Goal: Transaction & Acquisition: Purchase product/service

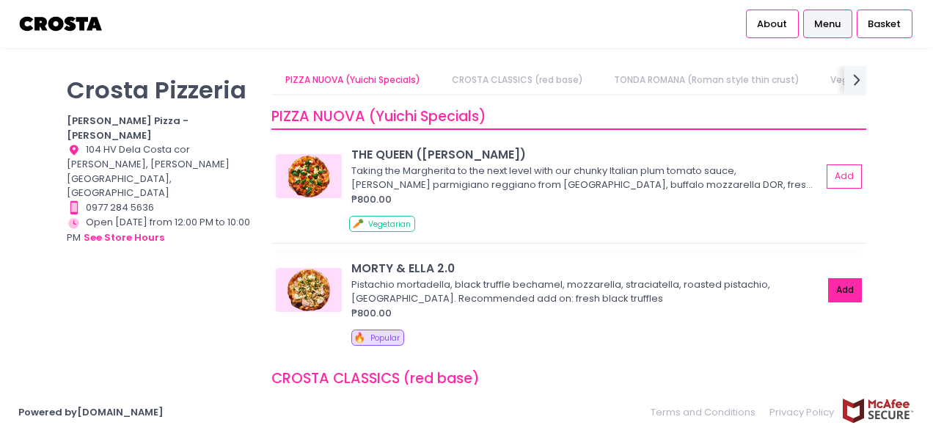
click at [829, 284] on button "Add" at bounding box center [845, 290] width 34 height 24
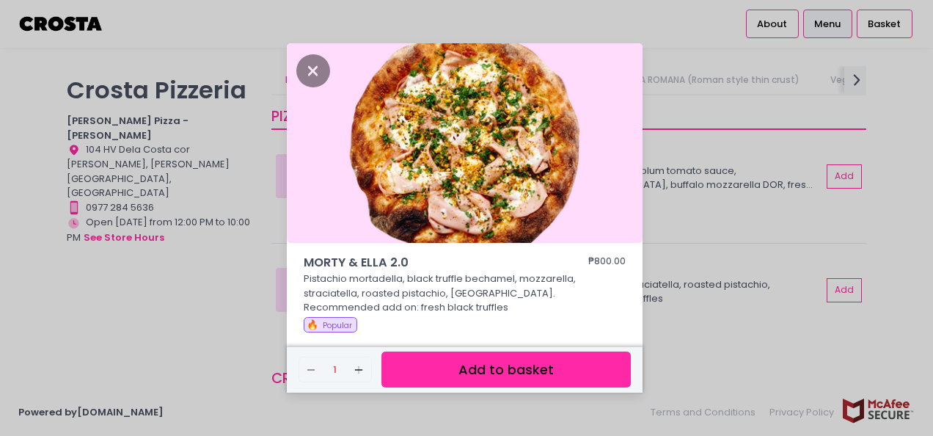
scroll to position [93, 0]
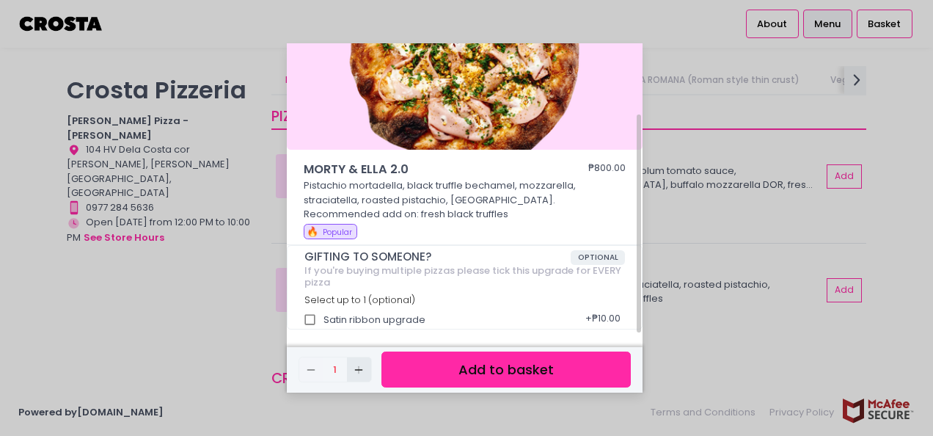
click at [353, 369] on icon "Add Created with Sketch." at bounding box center [359, 370] width 12 height 12
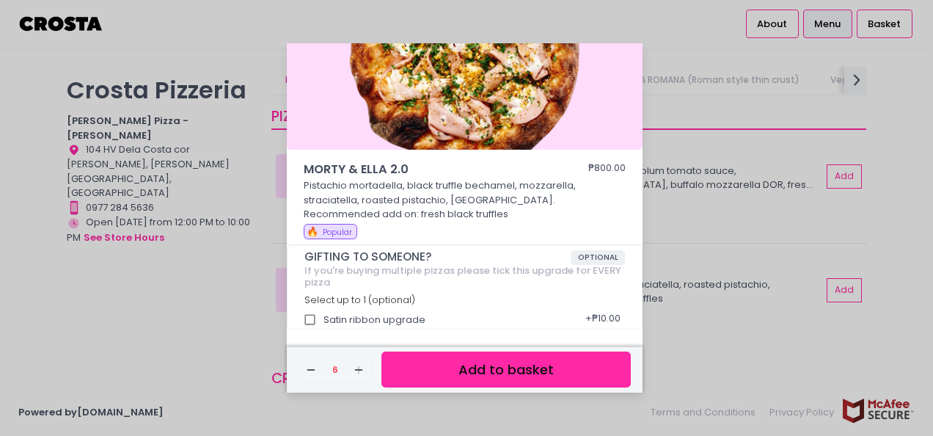
click at [470, 365] on button "Add to basket" at bounding box center [505, 369] width 249 height 36
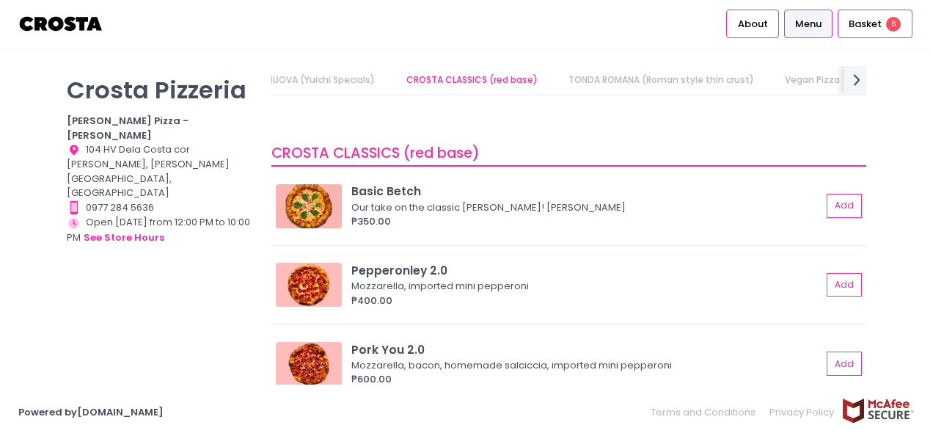
scroll to position [220, 0]
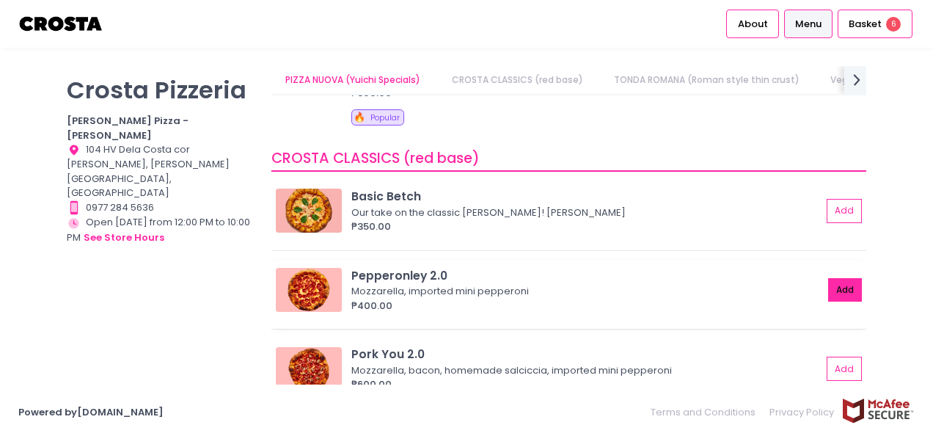
click at [838, 288] on button "Add" at bounding box center [845, 290] width 34 height 24
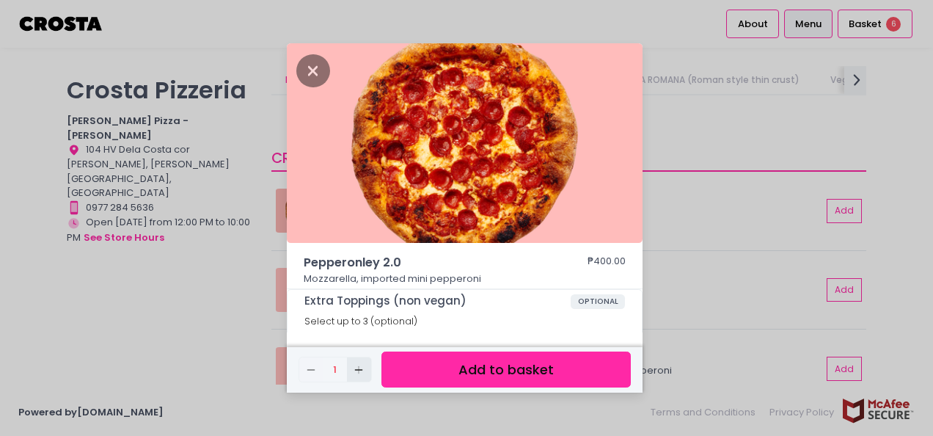
click at [362, 370] on rect "button" at bounding box center [359, 369] width 8 height 1
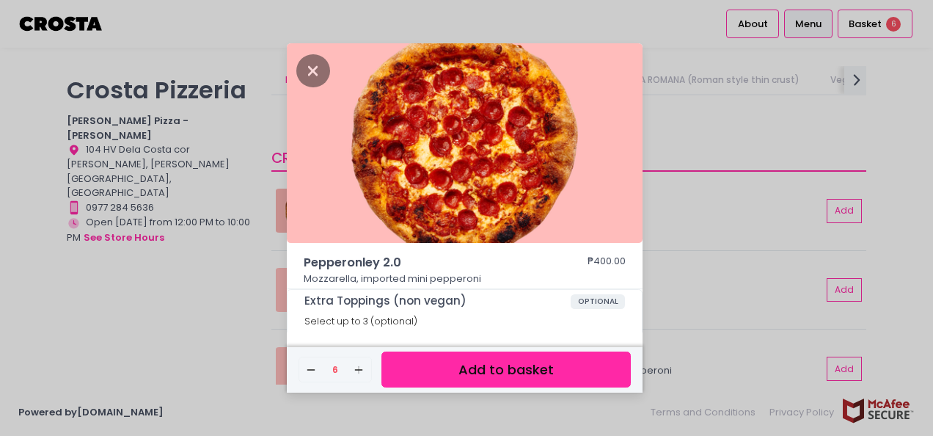
click at [476, 368] on button "Add to basket" at bounding box center [505, 369] width 249 height 36
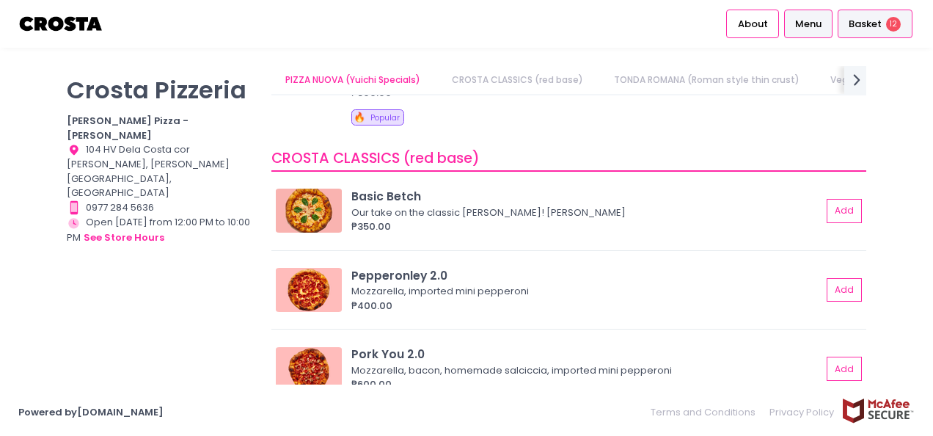
click at [890, 21] on span "12" at bounding box center [893, 24] width 15 height 15
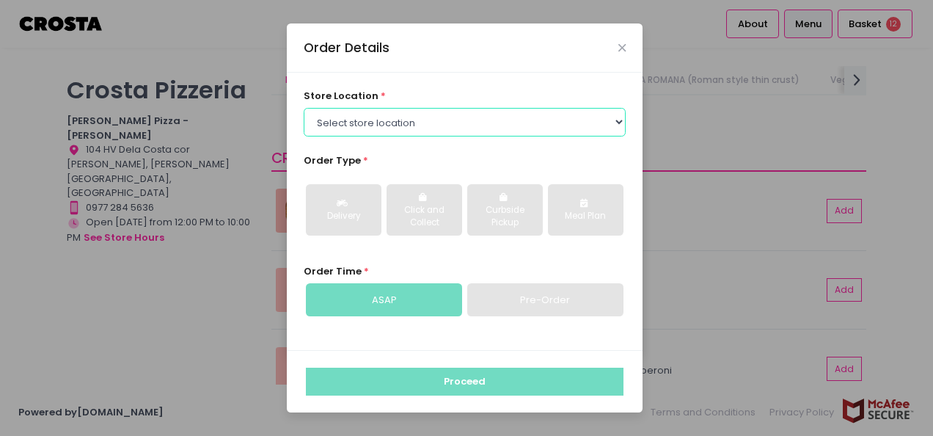
click at [448, 124] on select "Select store location [PERSON_NAME] Pizza - [PERSON_NAME] Pizza - [GEOGRAPHIC_D…" at bounding box center [465, 122] width 323 height 28
select select "5fabb2e53664a8677beaeb89"
click at [304, 108] on select "Select store location [PERSON_NAME] Pizza - [PERSON_NAME] Pizza - [GEOGRAPHIC_D…" at bounding box center [465, 122] width 323 height 28
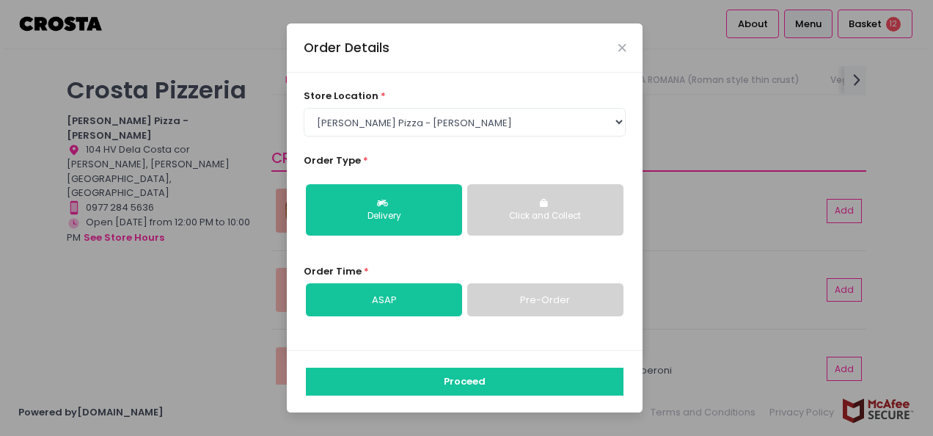
click at [547, 214] on div "Click and Collect" at bounding box center [546, 216] width 136 height 13
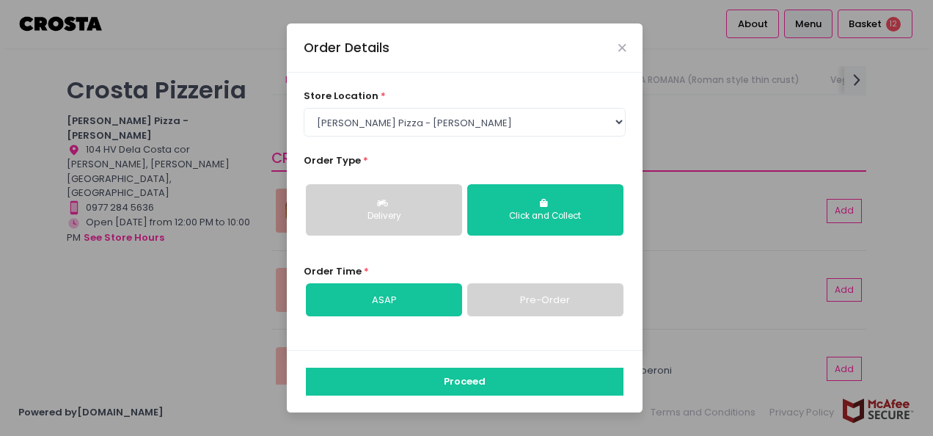
click at [515, 291] on link "Pre-Order" at bounding box center [545, 300] width 156 height 34
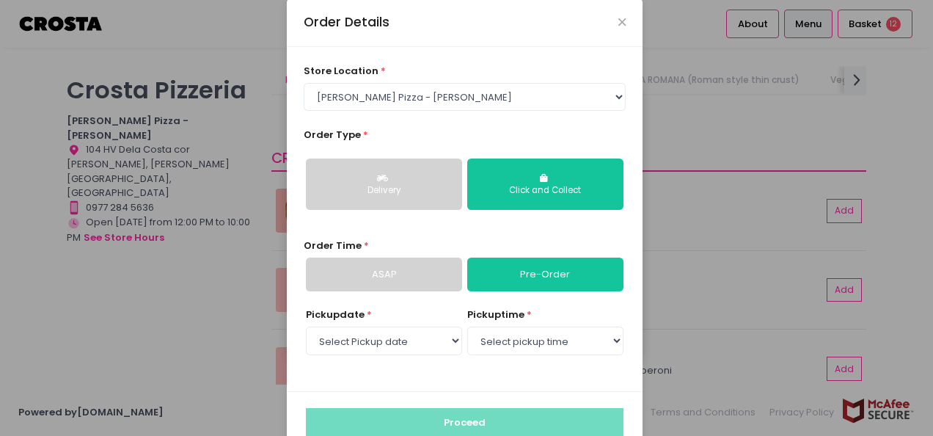
scroll to position [51, 0]
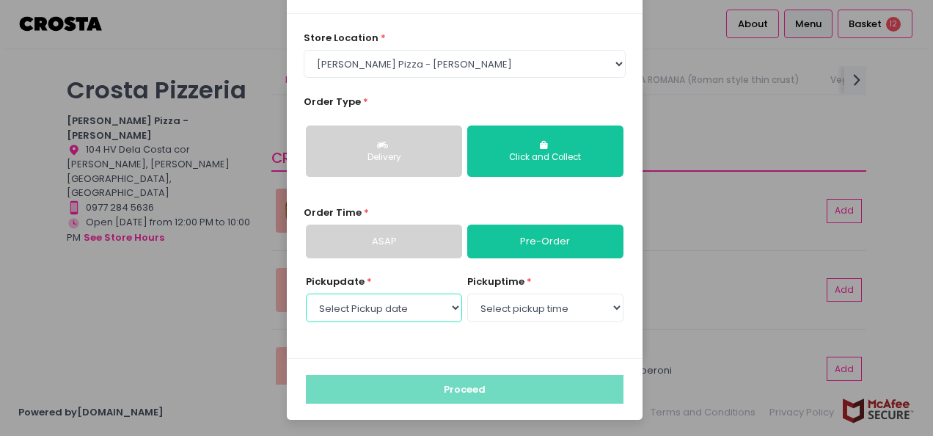
click at [384, 299] on select "Select Pickup date [DATE] [DATE] [DATE] [DATE] [DATE] [DATE]" at bounding box center [384, 307] width 156 height 28
select select "[DATE]"
click at [306, 293] on select "Select Pickup date [DATE] [DATE] [DATE] [DATE] [DATE] [DATE]" at bounding box center [384, 307] width 156 height 28
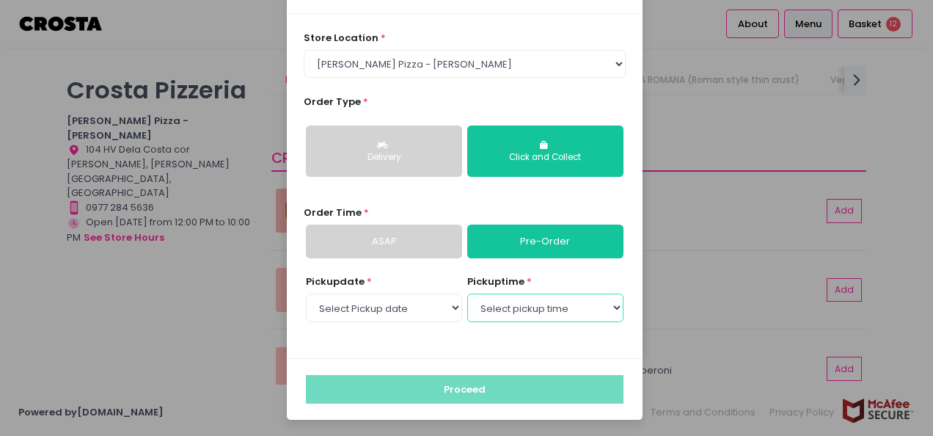
click at [527, 307] on select "Select pickup time 12:00 PM - 12:30 PM 12:30 PM - 01:00 PM 01:00 PM - 01:30 PM …" at bounding box center [545, 307] width 156 height 28
select select "12:00"
click at [467, 293] on select "Select pickup time 12:00 PM - 12:30 PM 12:30 PM - 01:00 PM 01:00 PM - 01:30 PM …" at bounding box center [545, 307] width 156 height 28
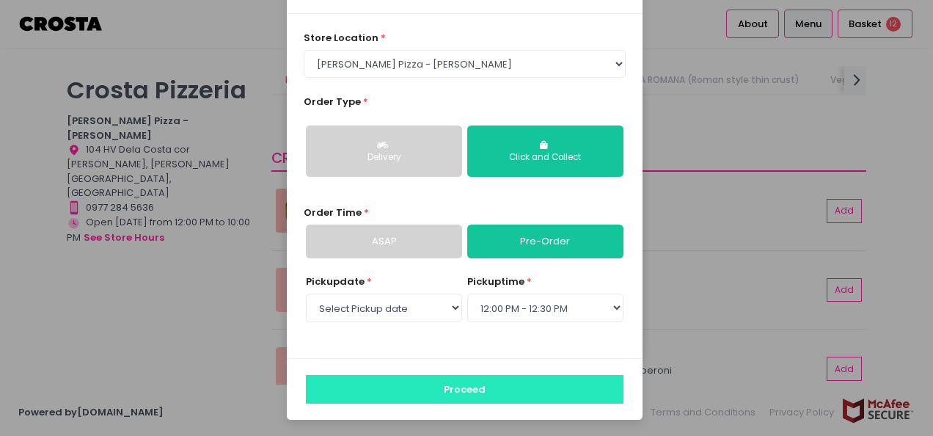
click at [498, 397] on button "Proceed" at bounding box center [465, 389] width 318 height 28
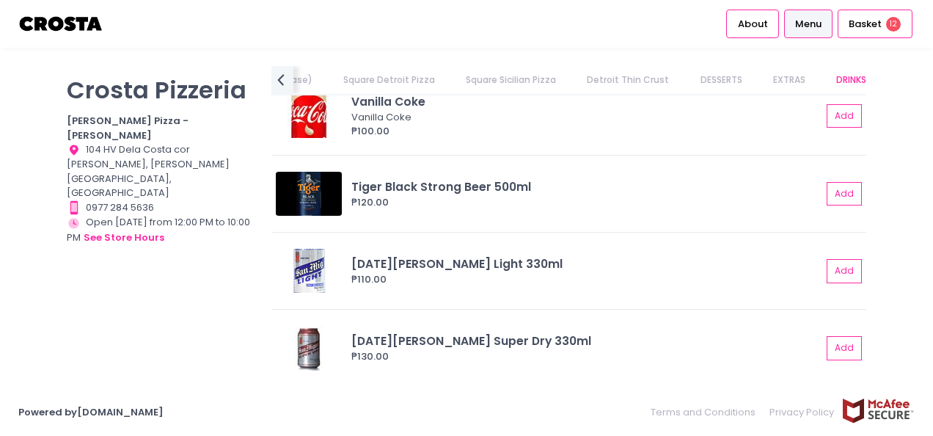
scroll to position [3761, 0]
click at [882, 28] on span "Basket" at bounding box center [865, 24] width 33 height 15
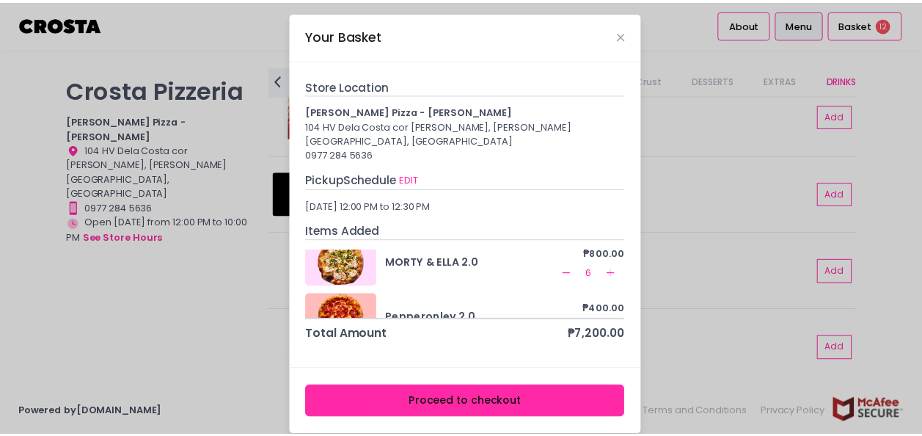
scroll to position [0, 0]
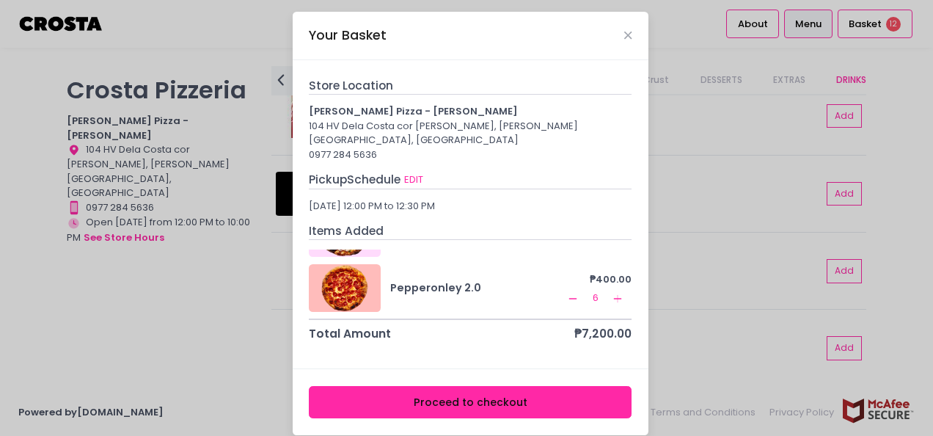
click at [475, 386] on button "Proceed to checkout" at bounding box center [470, 402] width 323 height 33
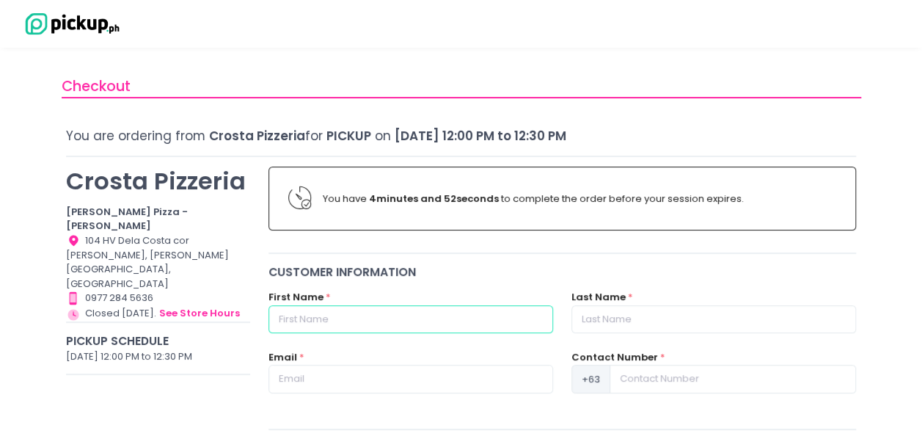
click at [457, 321] on input "text" at bounding box center [411, 319] width 285 height 28
type input "[PERSON_NAME]"
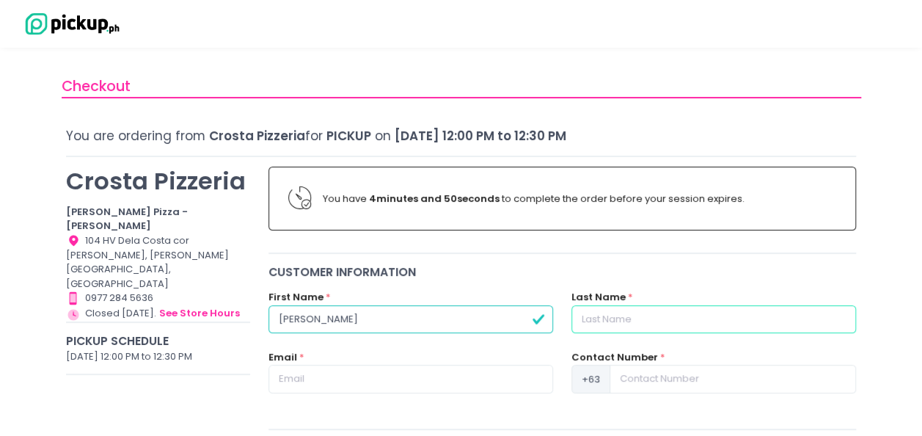
click at [616, 321] on input "text" at bounding box center [714, 319] width 285 height 28
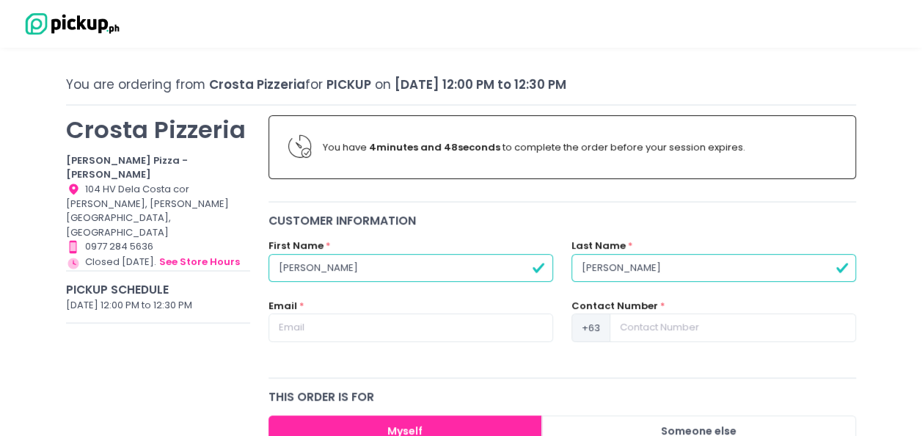
scroll to position [73, 0]
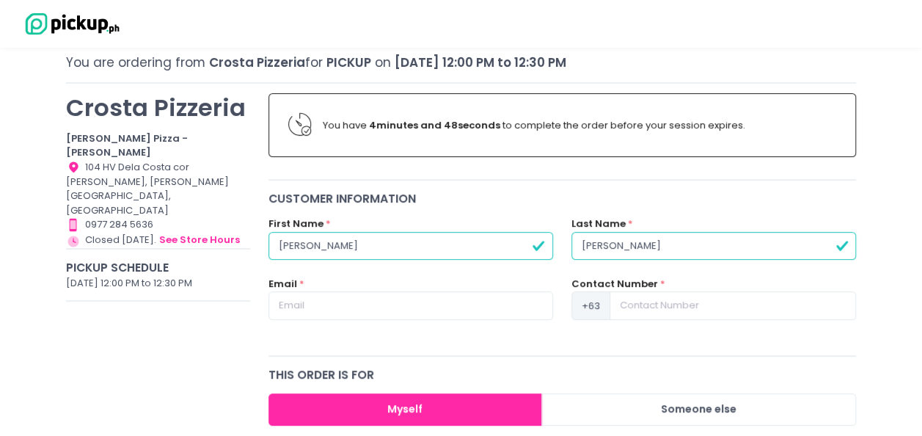
type input "[PERSON_NAME]"
click at [368, 310] on input "text" at bounding box center [411, 305] width 285 height 28
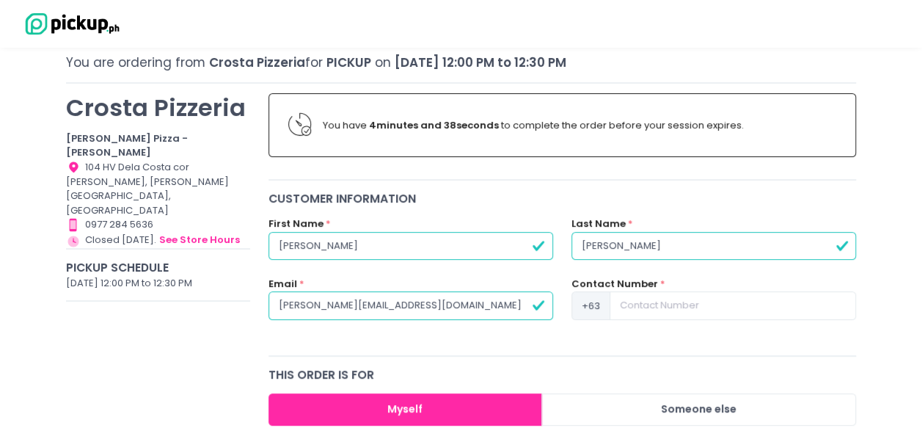
click at [445, 307] on input "[PERSON_NAME][EMAIL_ADDRESS][DOMAIN_NAME]" at bounding box center [411, 305] width 285 height 28
type input "[PERSON_NAME][EMAIL_ADDRESS][DOMAIN_NAME]"
click at [740, 302] on input at bounding box center [733, 305] width 247 height 28
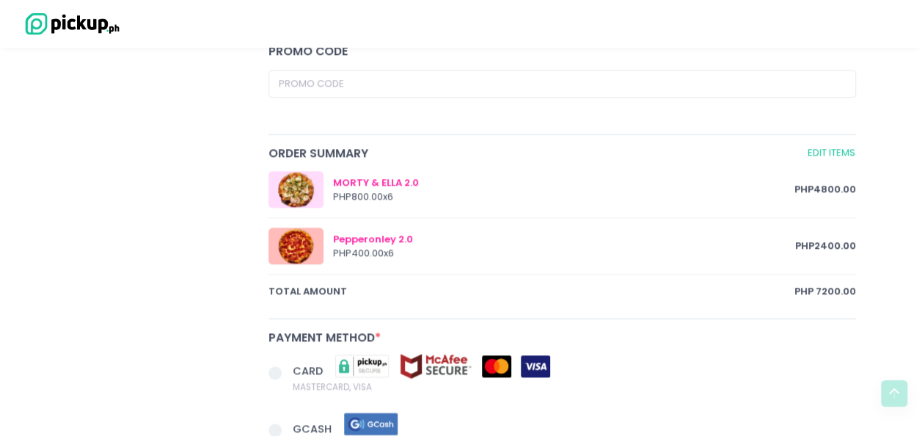
scroll to position [807, 0]
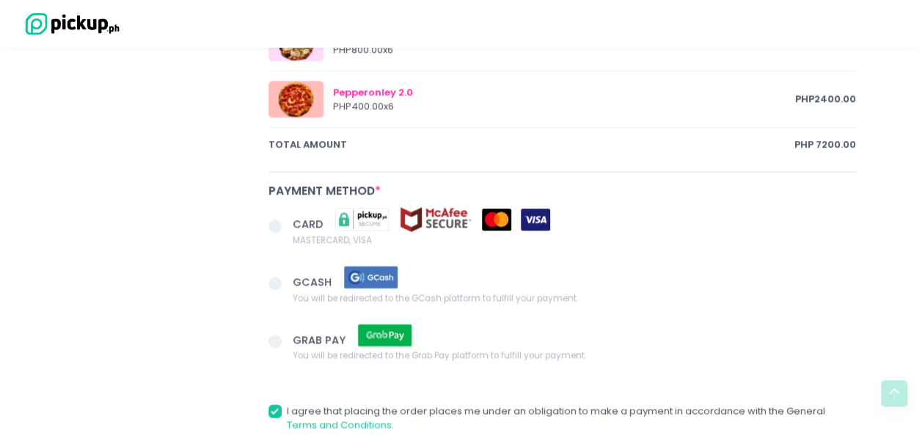
type input "9177134694"
click at [274, 222] on span at bounding box center [275, 225] width 13 height 13
click at [287, 222] on input "CARD MASTERCARD, VISA" at bounding box center [292, 224] width 10 height 10
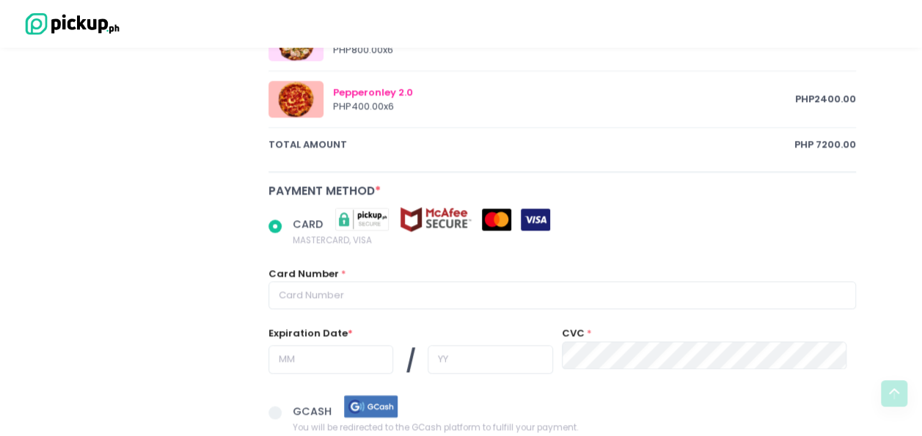
scroll to position [880, 0]
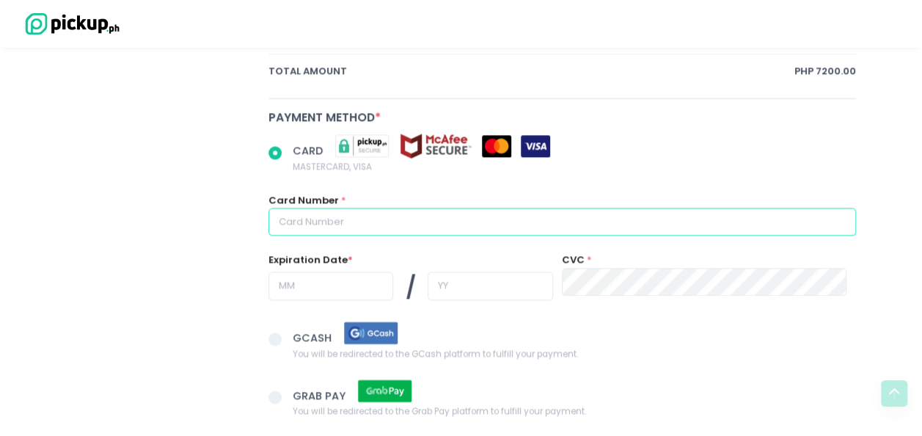
click at [439, 225] on input "text" at bounding box center [563, 222] width 588 height 28
radio input "true"
type input "4"
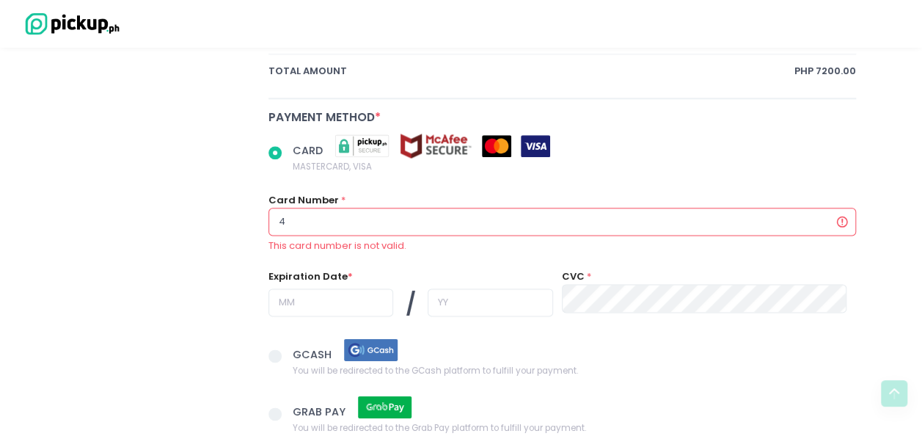
radio input "true"
type input "49"
radio input "true"
type input "4"
radio input "true"
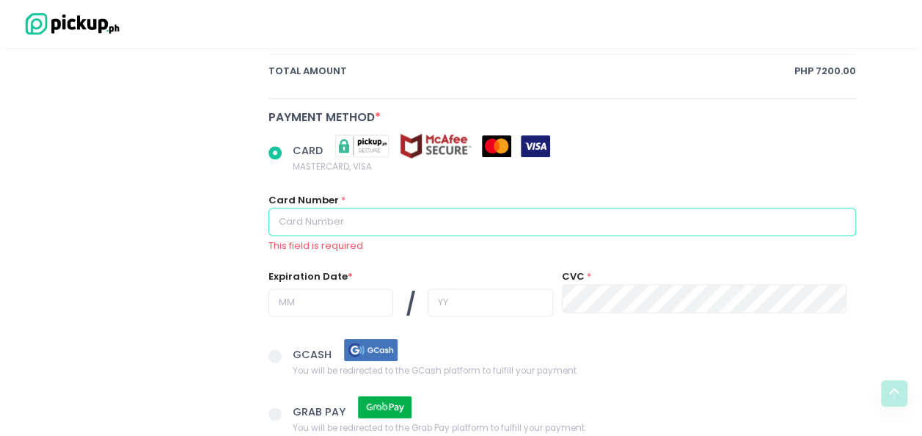
radio input "true"
type input "4"
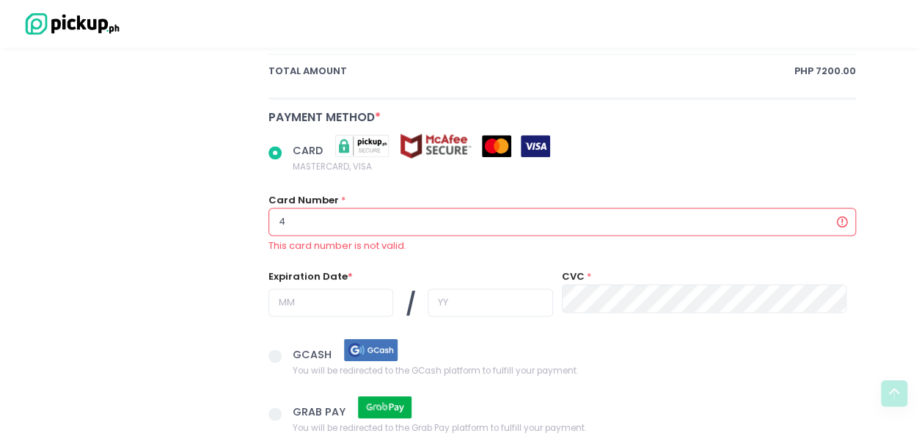
radio input "true"
type input "48"
radio input "true"
type input "489"
radio input "true"
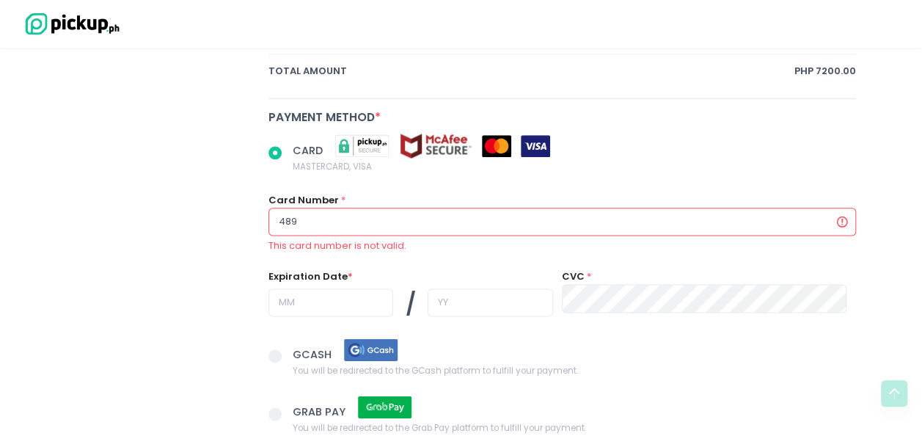
type input "4895"
radio input "true"
type input "48950"
radio input "true"
type input "489504"
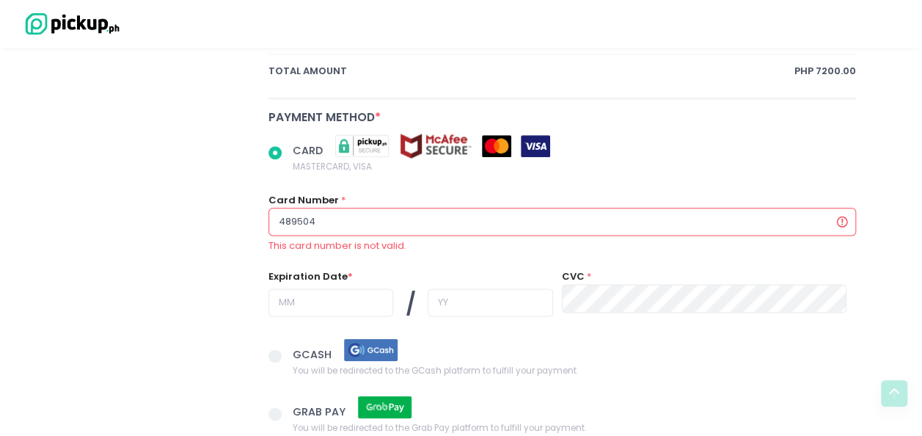
radio input "true"
type input "4895041"
radio input "true"
type input "48950416"
radio input "true"
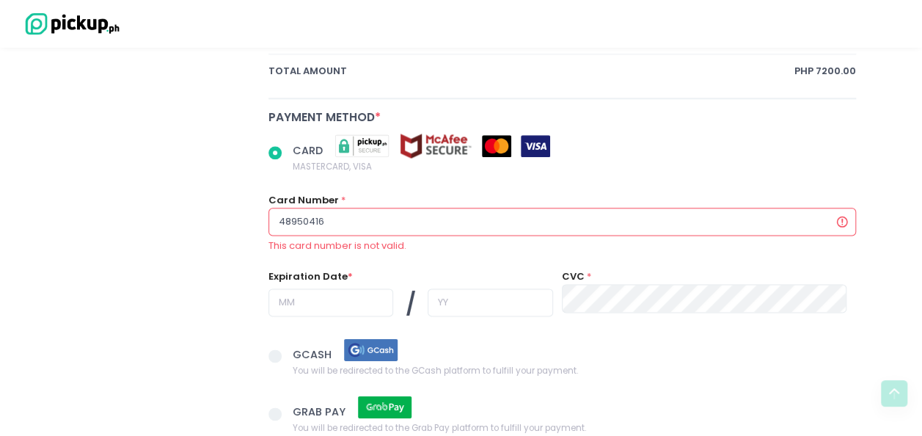
type input "489504160"
radio input "true"
type input "4895041601"
radio input "true"
type input "48950416017"
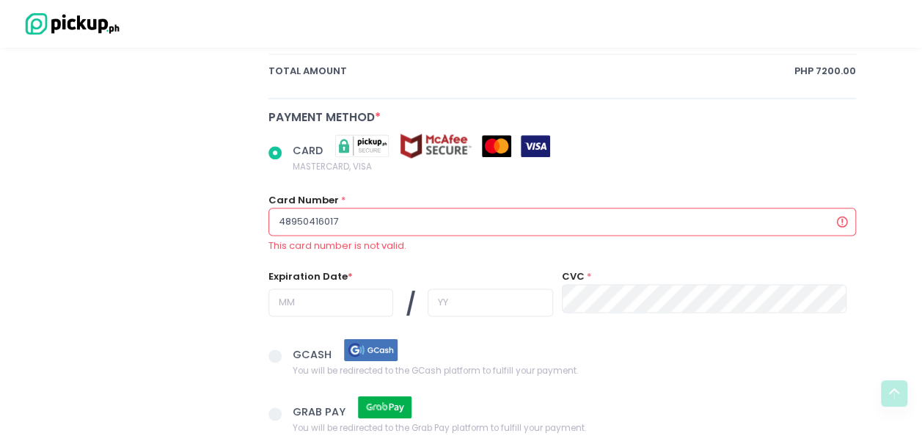
radio input "true"
type input "489504160171"
radio input "true"
type input "4895041601711"
radio input "true"
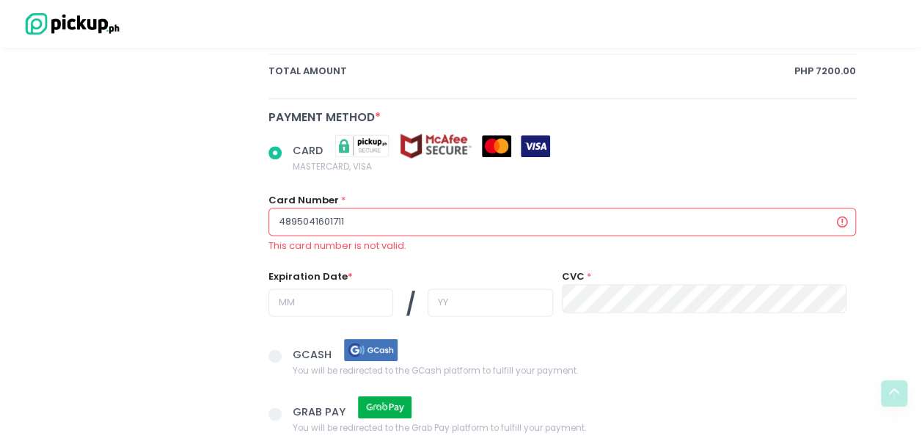
type input "48950416017113"
radio input "true"
type input "489504160171131"
radio input "true"
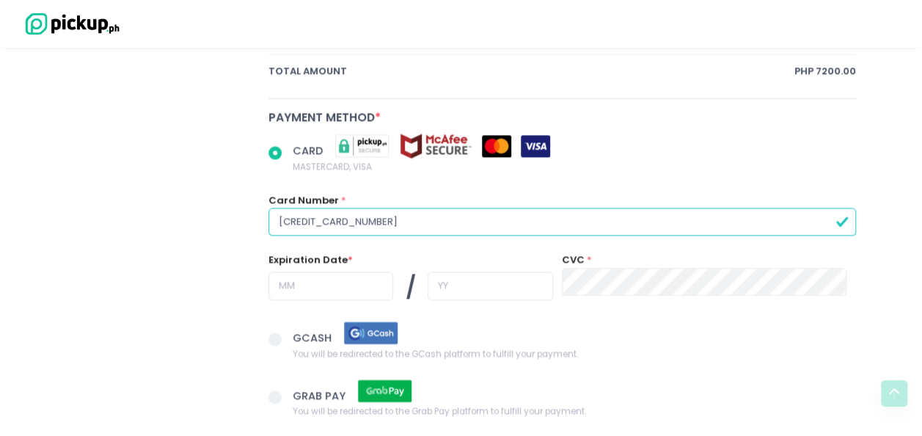
type input "[CREDIT_CARD_NUMBER]"
click at [298, 277] on input "text" at bounding box center [331, 285] width 125 height 28
radio input "true"
type input "0"
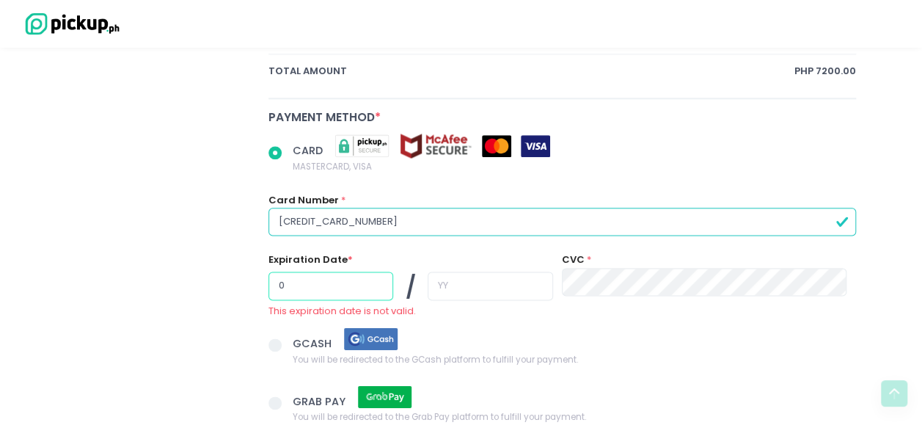
radio input "true"
type input "07"
click at [483, 289] on input "text" at bounding box center [490, 285] width 125 height 28
radio input "true"
type input "2"
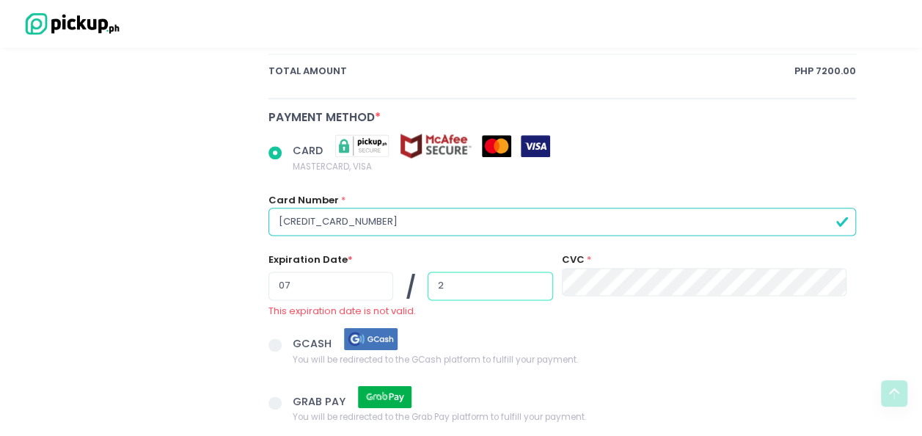
radio input "true"
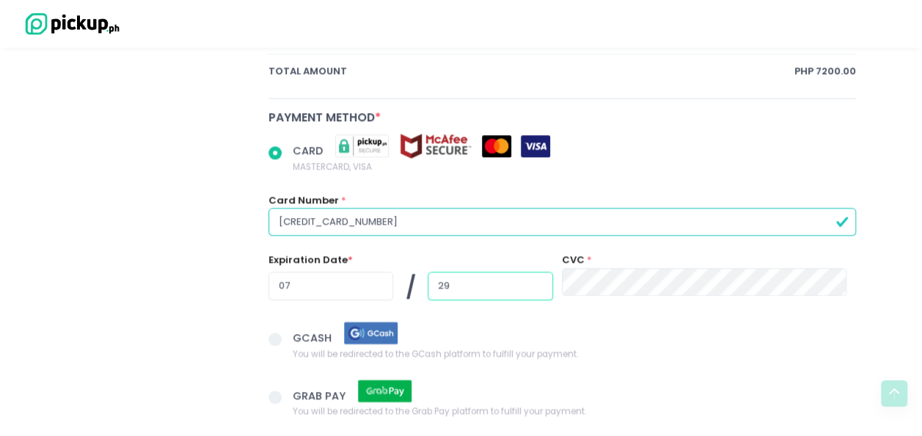
type input "29"
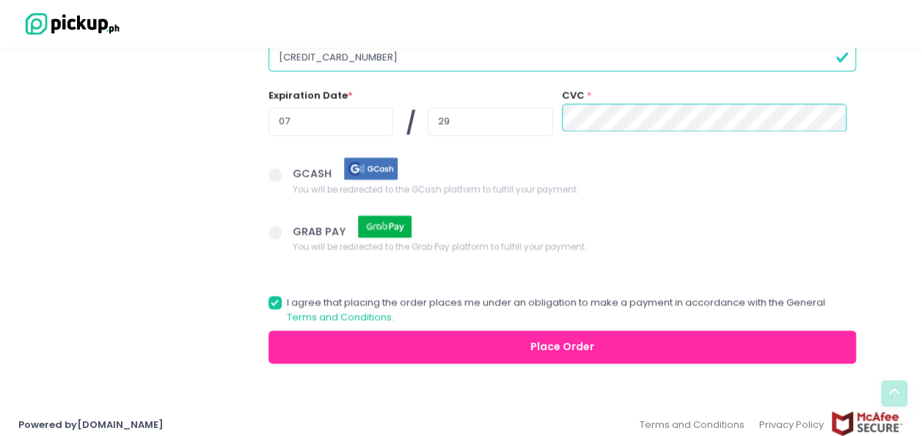
scroll to position [1054, 0]
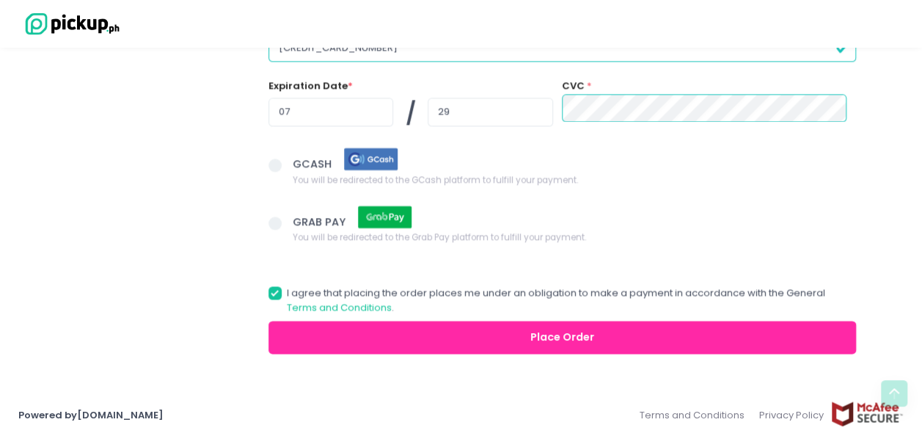
click at [573, 330] on button "Place Order" at bounding box center [563, 337] width 588 height 33
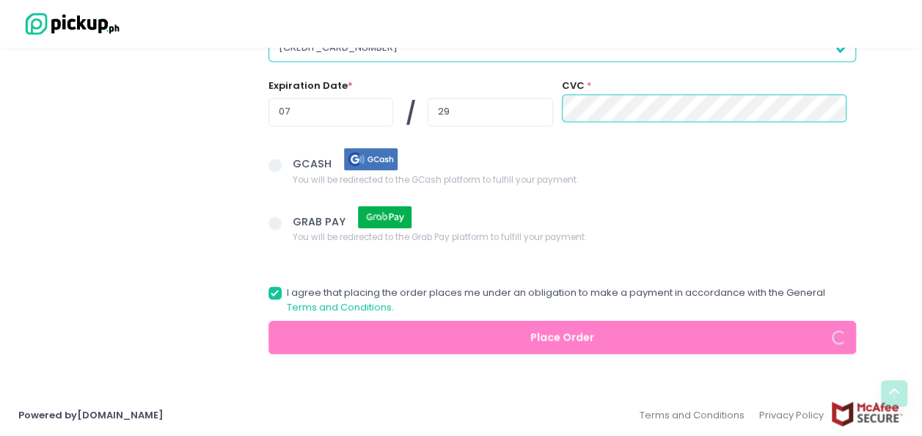
radio input "true"
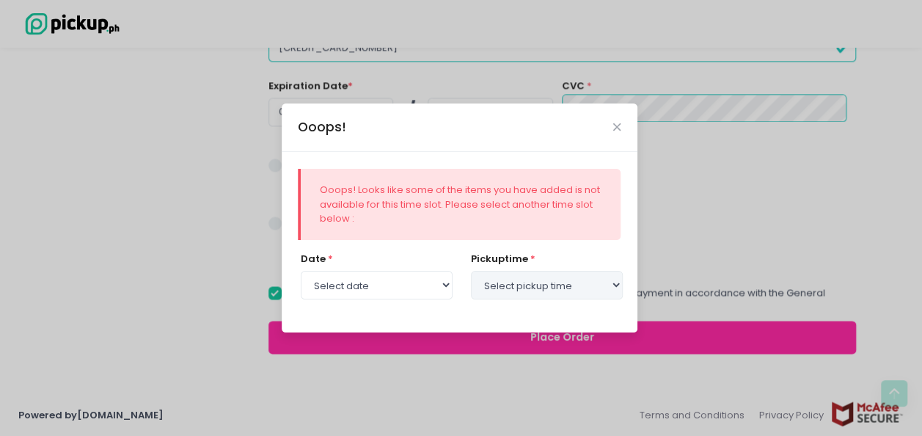
select select "[DATE]"
select select "12:00"
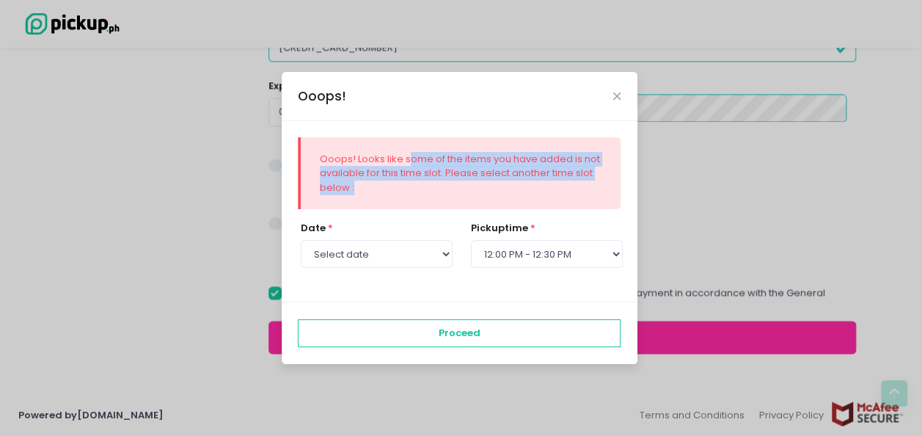
drag, startPoint x: 406, startPoint y: 153, endPoint x: 406, endPoint y: 189, distance: 36.7
click at [406, 189] on div "Ooops! Looks like some of the items you have added is not available for this ti…" at bounding box center [461, 173] width 282 height 43
click at [421, 192] on div "Ooops! Looks like some of the items you have added is not available for this ti…" at bounding box center [461, 173] width 282 height 43
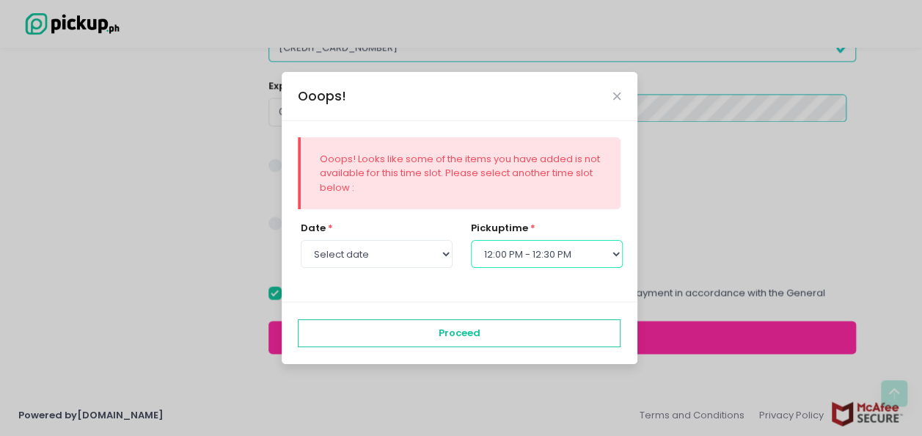
click at [572, 257] on select "Select pickup time 12:00 PM - 12:30 PM 12:30 PM - 01:00 PM 01:00 PM - 01:30 PM …" at bounding box center [547, 254] width 152 height 28
click at [550, 285] on div "Ooops! Looks like some of the items you have added is not available for this ti…" at bounding box center [460, 211] width 356 height 180
click at [620, 87] on div "Ooops!" at bounding box center [460, 96] width 356 height 48
click at [614, 99] on icon "Close" at bounding box center [616, 96] width 7 height 11
radio input "true"
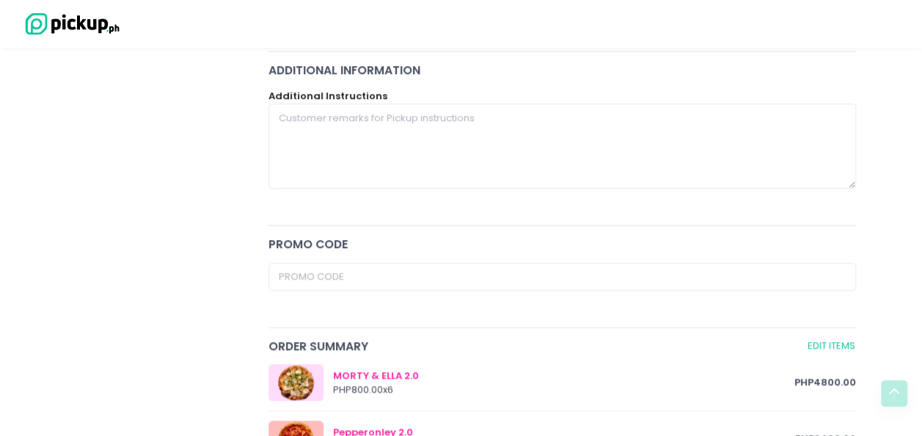
scroll to position [687, 0]
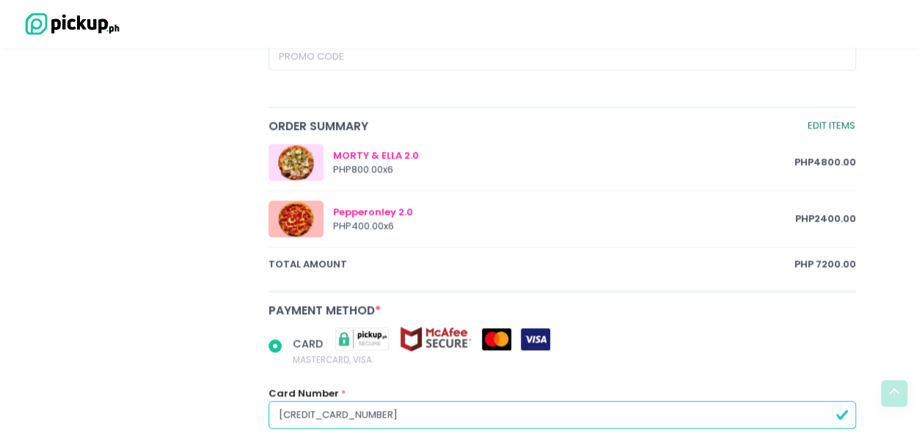
click at [830, 122] on link "Edit Items" at bounding box center [831, 125] width 49 height 17
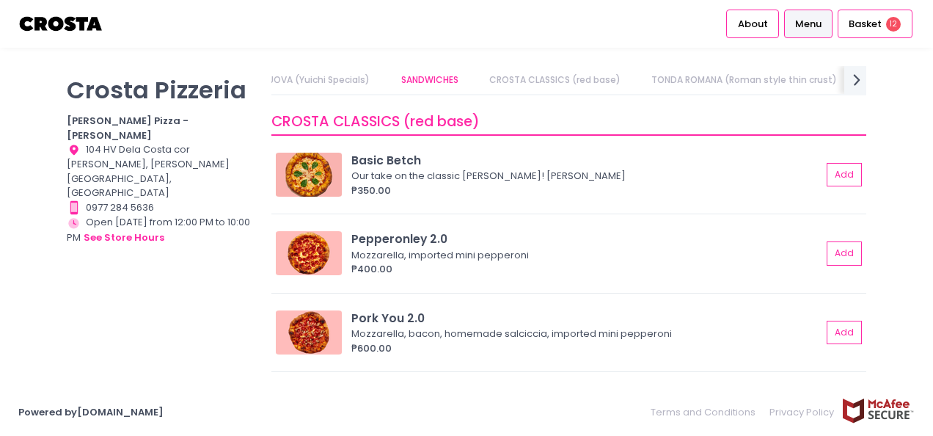
scroll to position [514, 0]
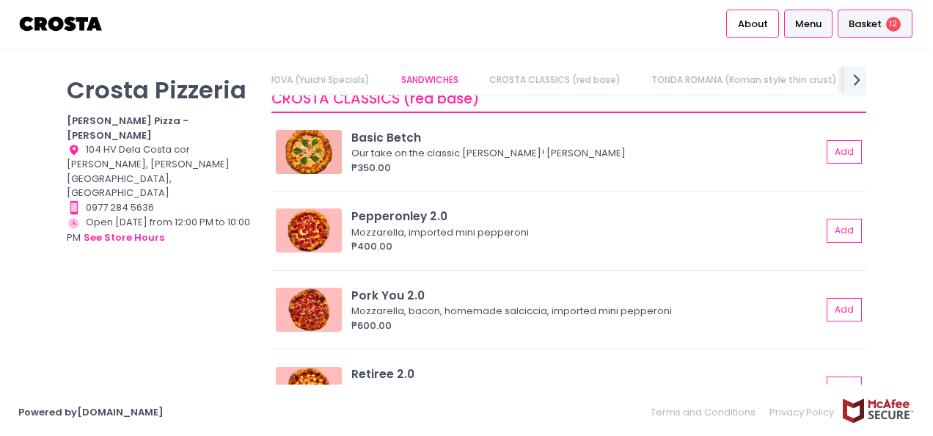
click at [873, 26] on span "Basket" at bounding box center [865, 24] width 33 height 15
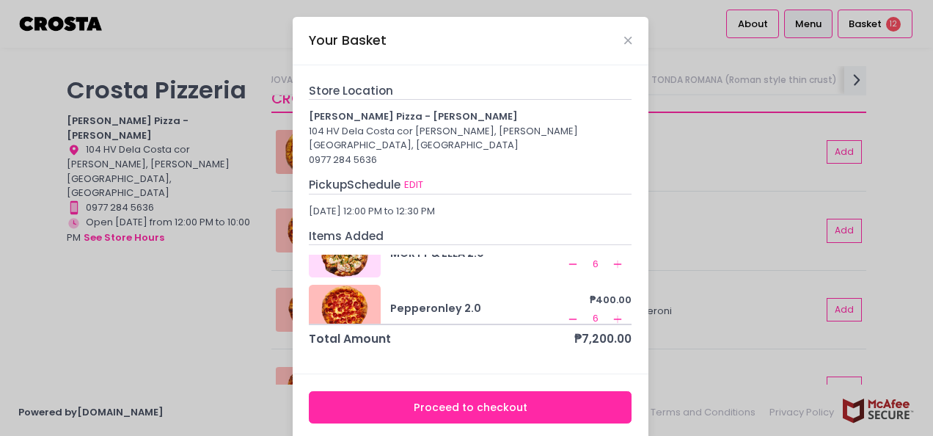
scroll to position [48, 0]
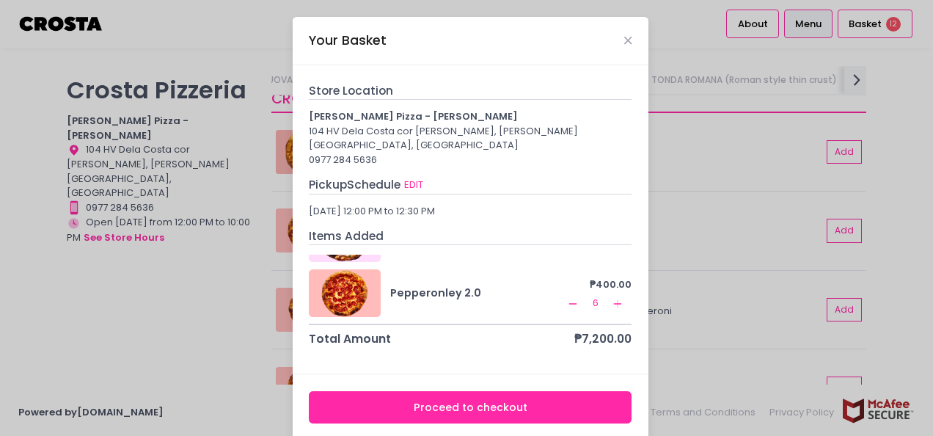
click at [567, 296] on span "Remove Created with Sketch." at bounding box center [573, 303] width 12 height 15
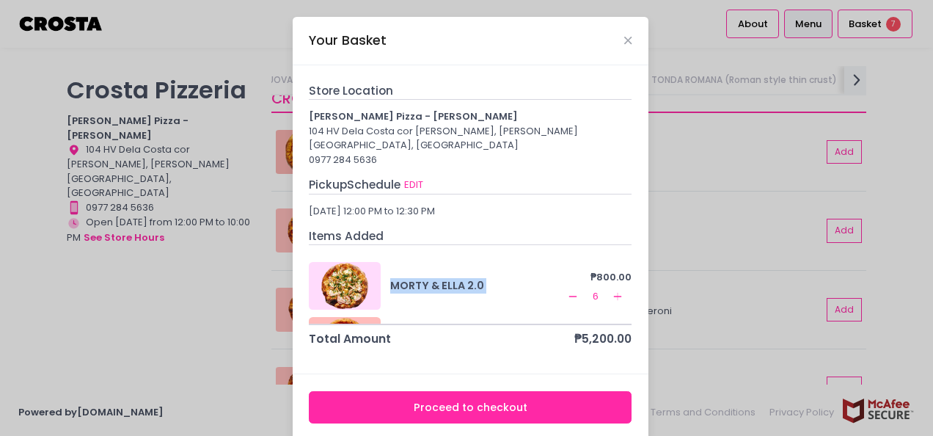
click at [555, 282] on div "MORTY & [PERSON_NAME] 2.0 ₱800.00 Remove Created with Sketch. 6 Add Created wit…" at bounding box center [470, 286] width 323 height 48
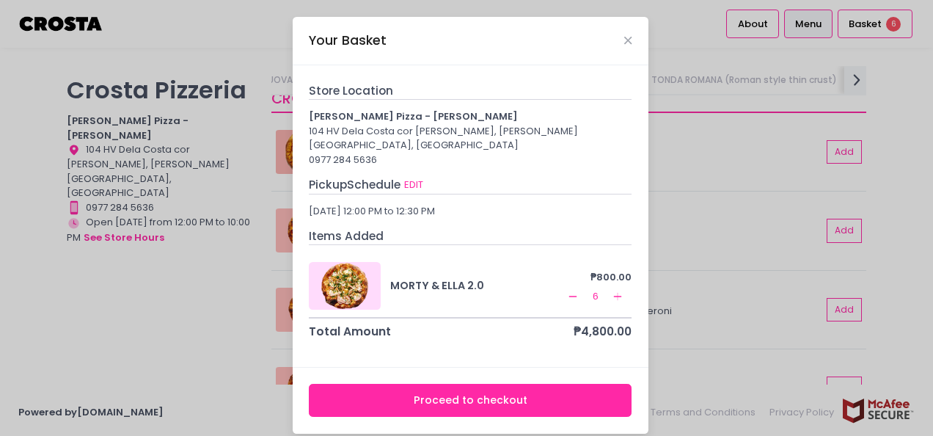
click at [741, 200] on div "Your Basket Store Location [PERSON_NAME] Pizza - [PERSON_NAME] 104 HV Dela Cost…" at bounding box center [466, 218] width 933 height 436
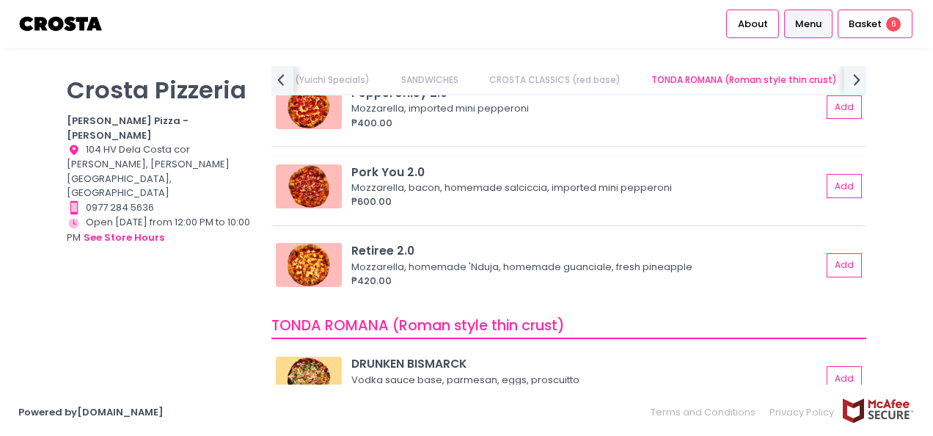
scroll to position [660, 0]
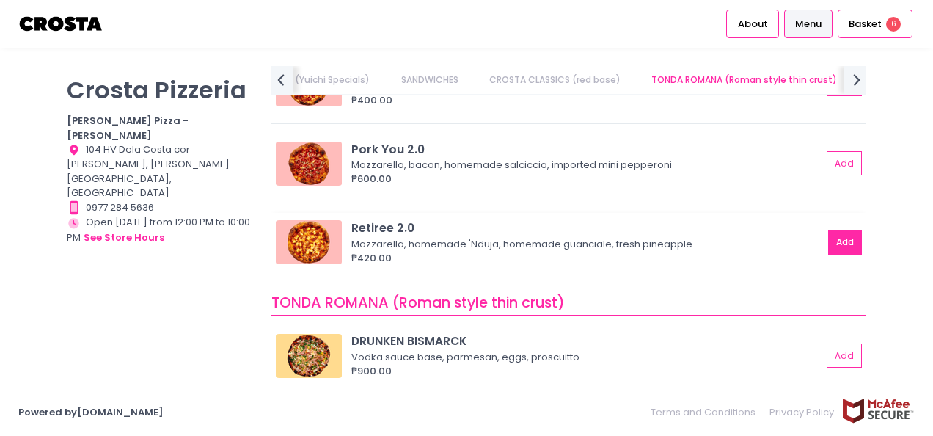
click at [831, 238] on button "Add" at bounding box center [845, 242] width 34 height 24
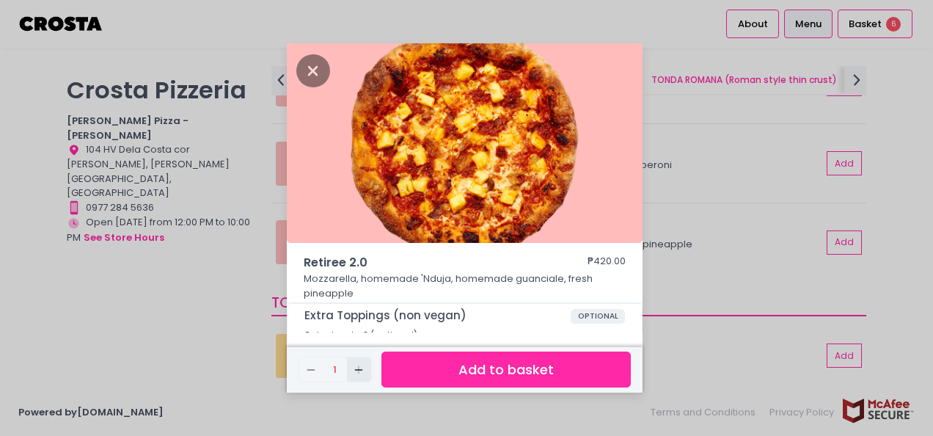
click at [355, 370] on rect "button" at bounding box center [359, 369] width 8 height 1
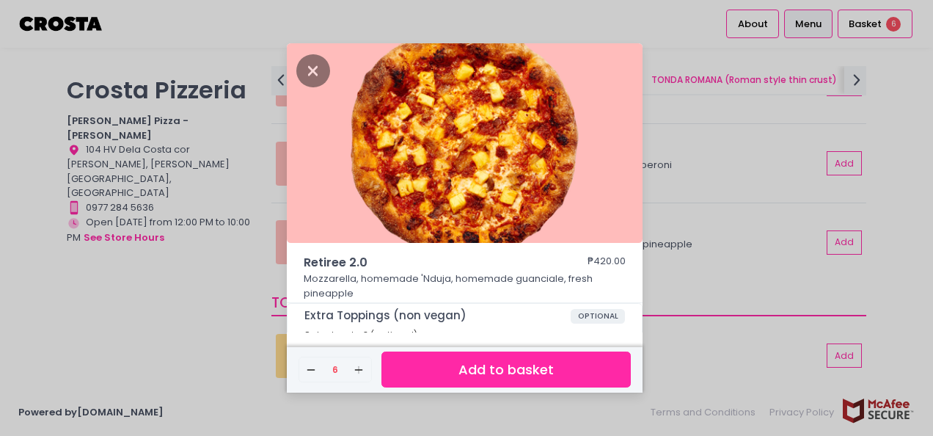
click at [477, 352] on button "Add to basket" at bounding box center [505, 369] width 249 height 36
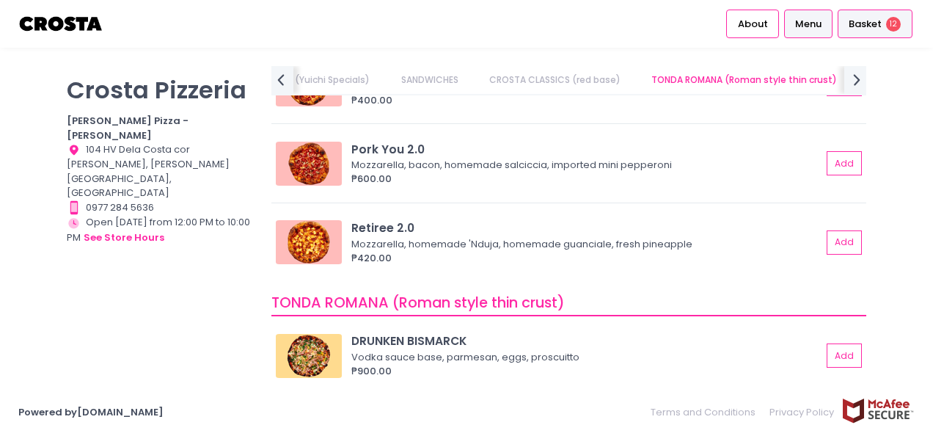
click at [858, 26] on span "Basket" at bounding box center [865, 24] width 33 height 15
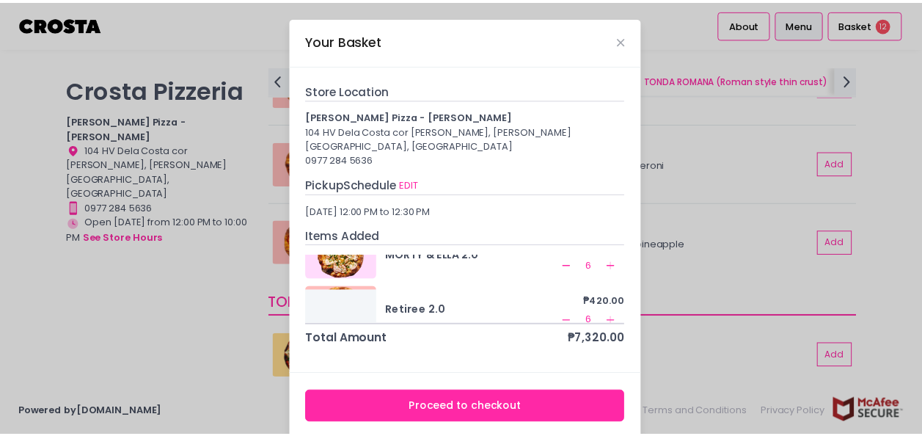
scroll to position [48, 0]
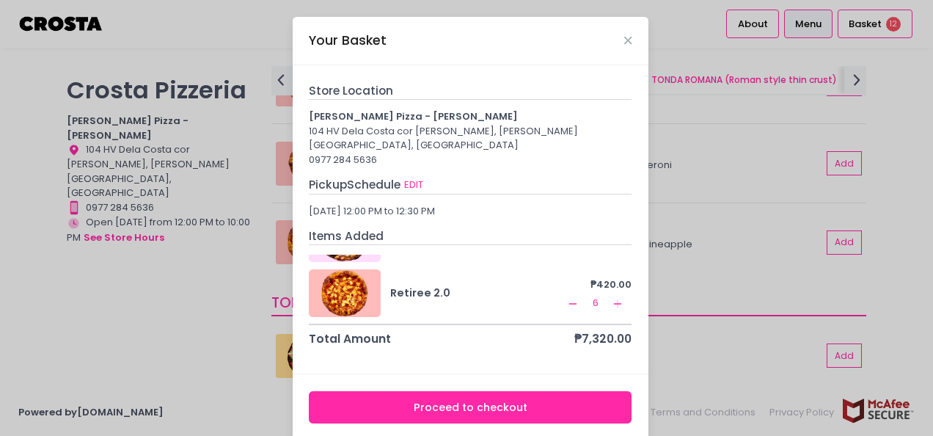
click at [473, 392] on button "Proceed to checkout" at bounding box center [470, 407] width 323 height 33
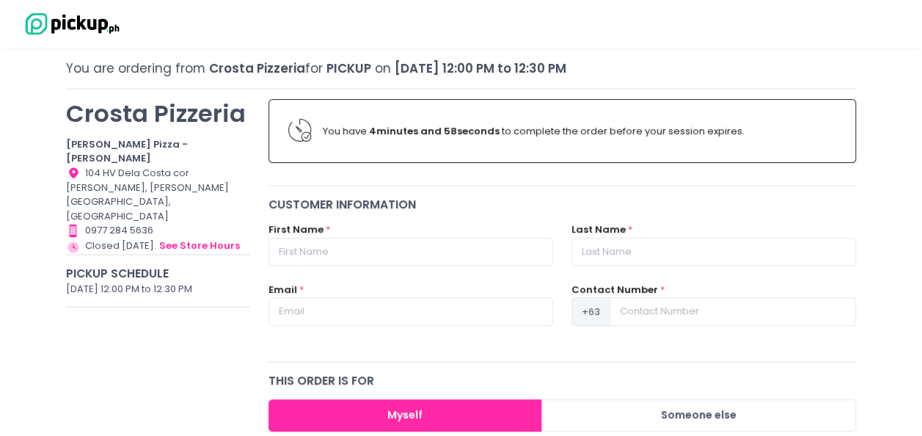
scroll to position [147, 0]
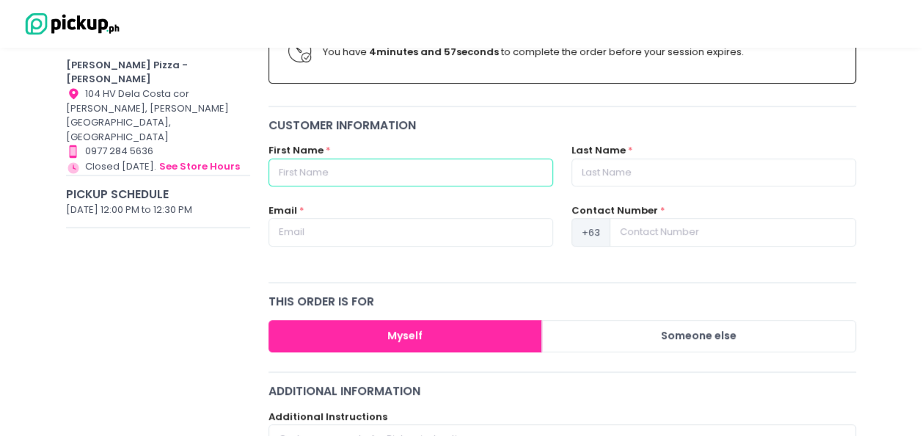
click at [401, 170] on input "text" at bounding box center [411, 172] width 285 height 28
type input "[PERSON_NAME]"
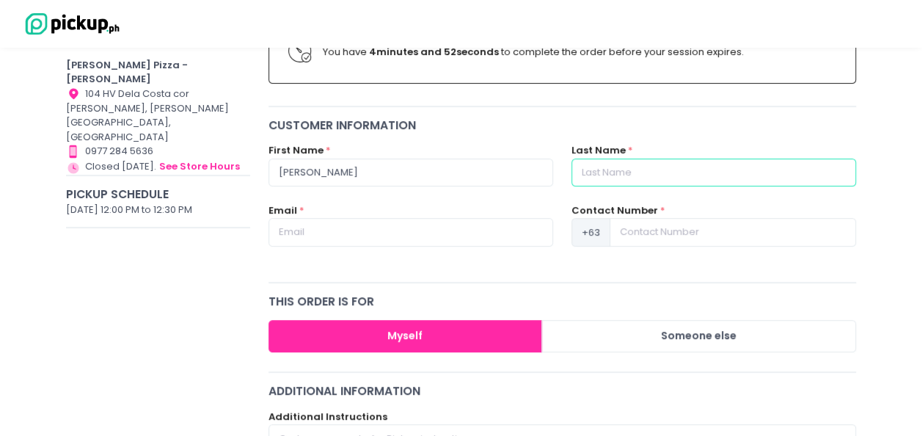
type input "[PERSON_NAME]"
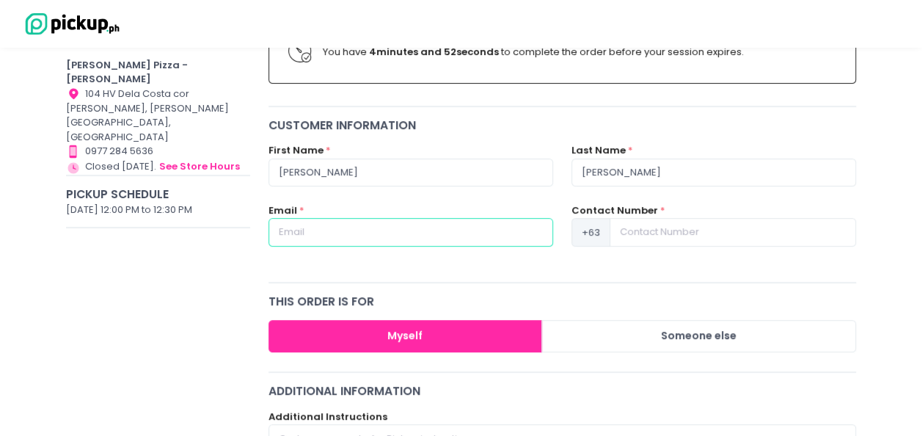
type input "[PERSON_NAME][EMAIL_ADDRESS][DOMAIN_NAME]"
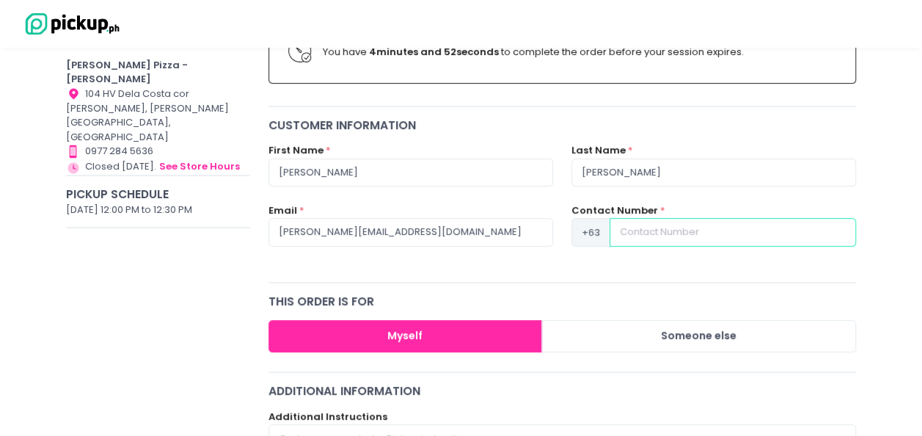
type input "9177134694"
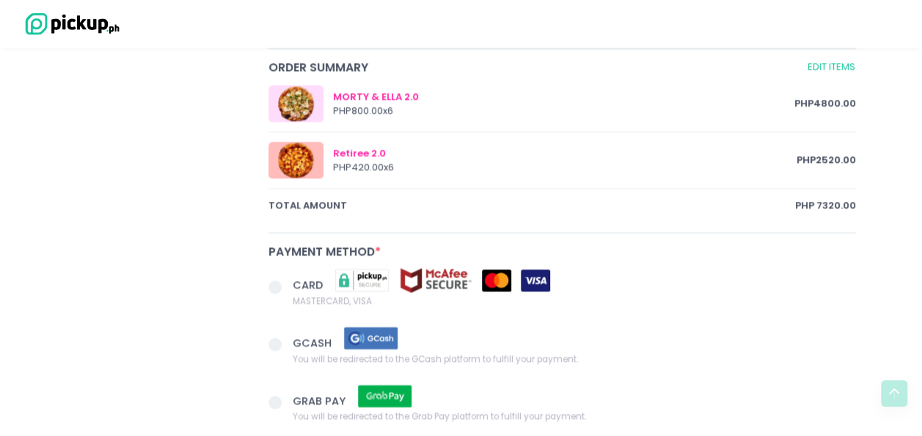
scroll to position [807, 0]
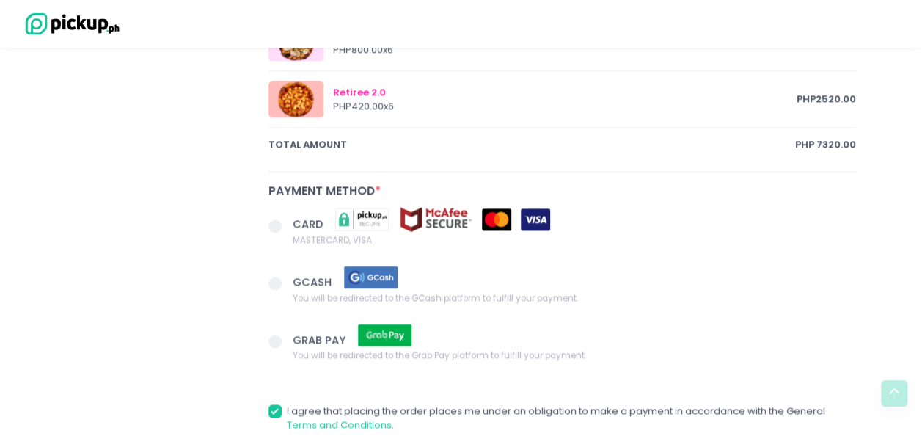
click at [277, 222] on span at bounding box center [275, 225] width 13 height 13
click at [287, 222] on input "CARD MASTERCARD, VISA" at bounding box center [292, 224] width 10 height 10
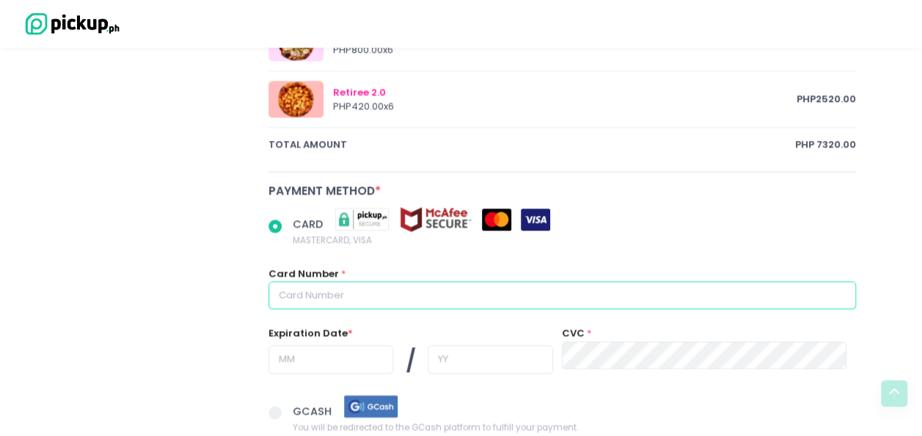
click at [433, 299] on input "text" at bounding box center [563, 295] width 588 height 28
radio input "true"
type input "4"
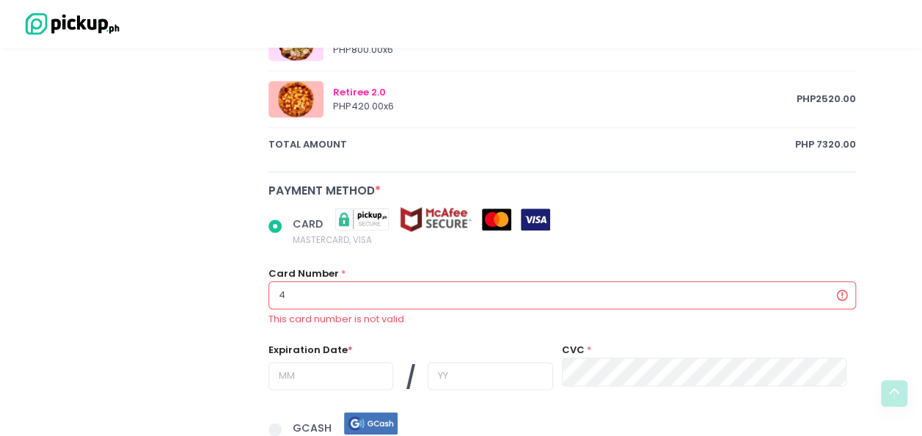
radio input "true"
type input "48"
radio input "true"
type input "489"
radio input "true"
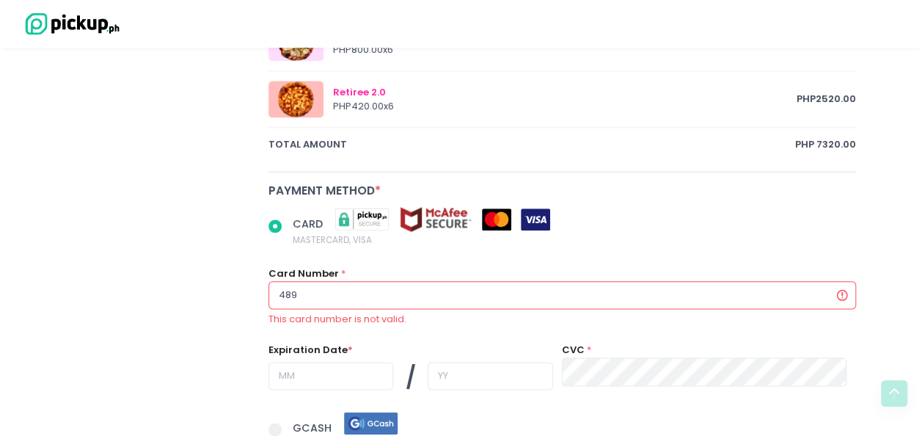
type input "4895"
radio input "true"
type input "48950"
radio input "true"
type input "489504"
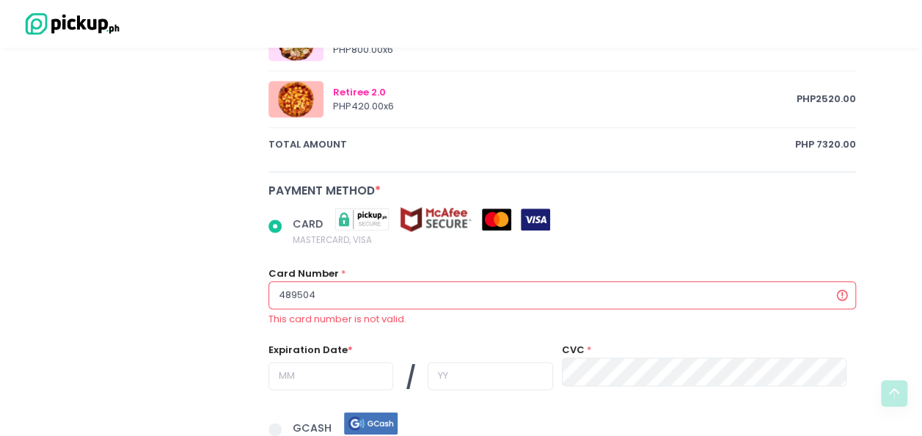
radio input "true"
type input "4895041"
radio input "true"
type input "48950416"
radio input "true"
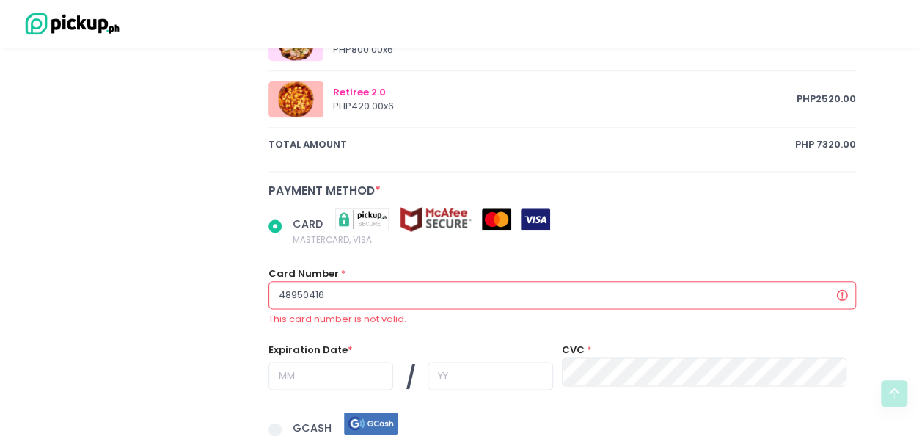
type input "489504160"
radio input "true"
type input "4895041601"
radio input "true"
type input "489504160171"
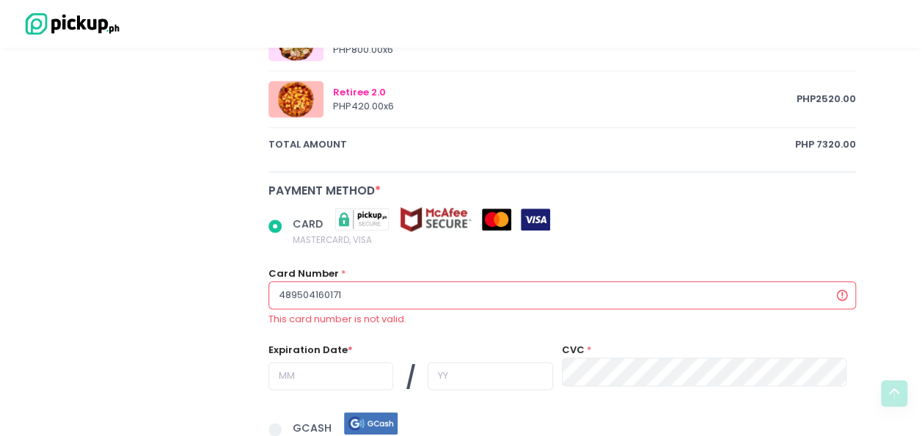
radio input "true"
type input "4895041601711"
radio input "true"
type input "48950416017113"
radio input "true"
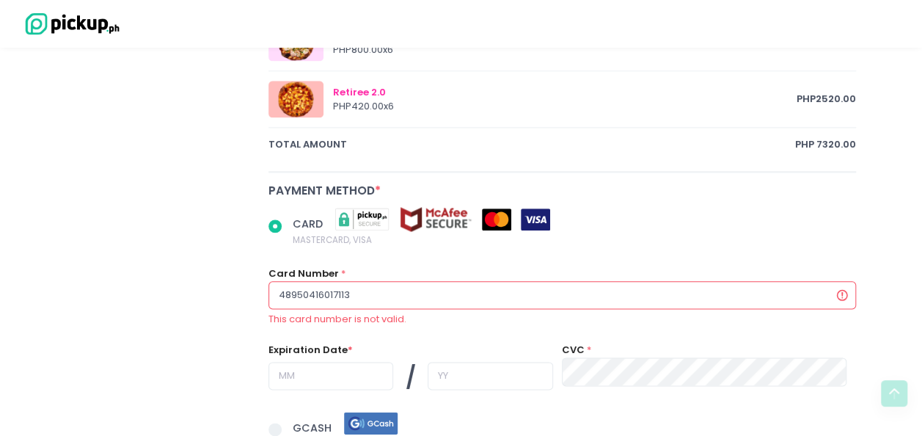
type input "489504160171131"
radio input "true"
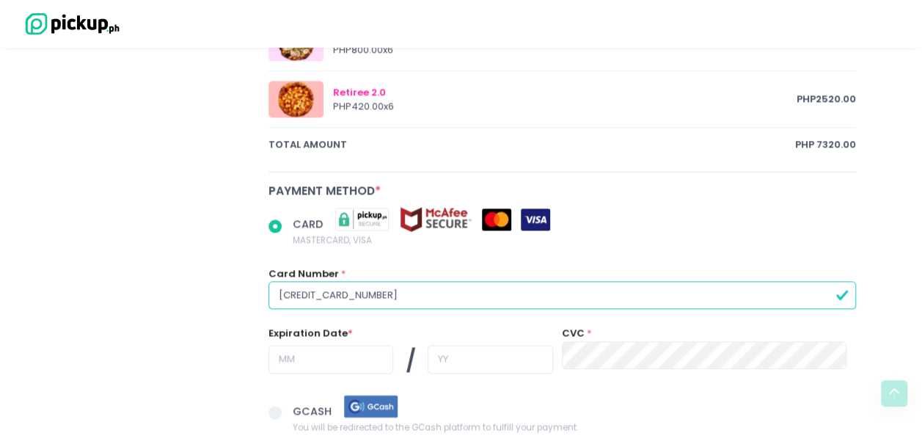
type input "[CREDIT_CARD_NUMBER]"
click at [342, 362] on input "text" at bounding box center [331, 359] width 125 height 28
radio input "true"
type input "0"
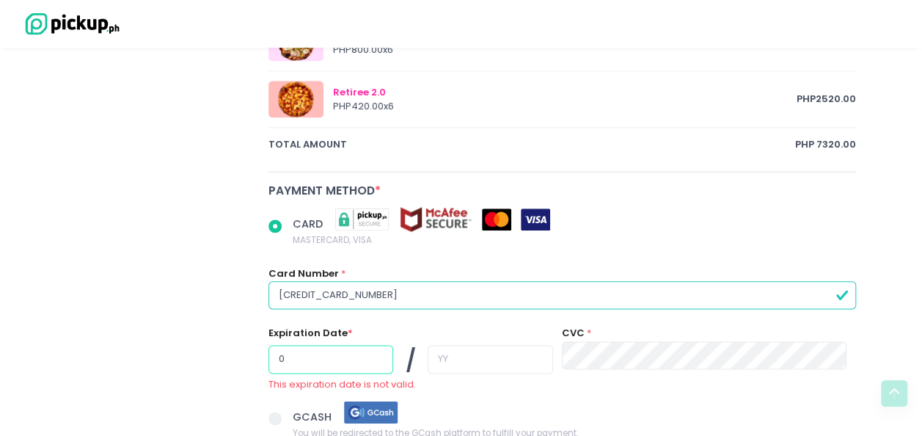
radio input "true"
type input "07"
click at [448, 359] on input "text" at bounding box center [490, 359] width 125 height 28
radio input "true"
type input "29"
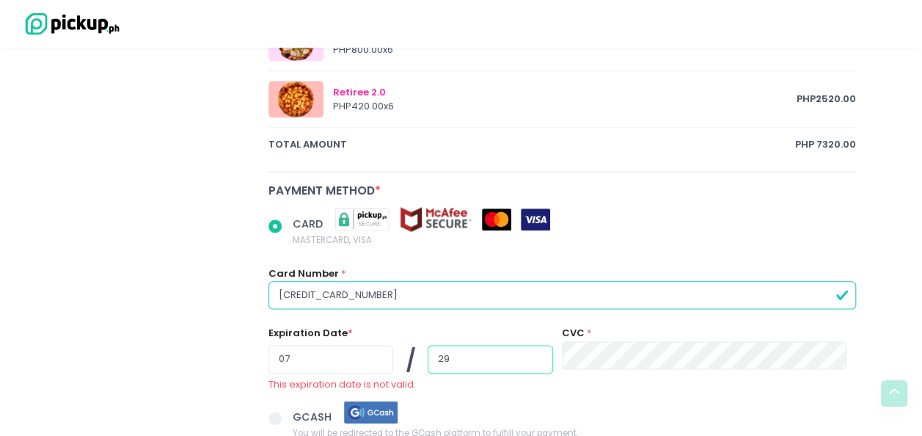
radio input "true"
type input "29"
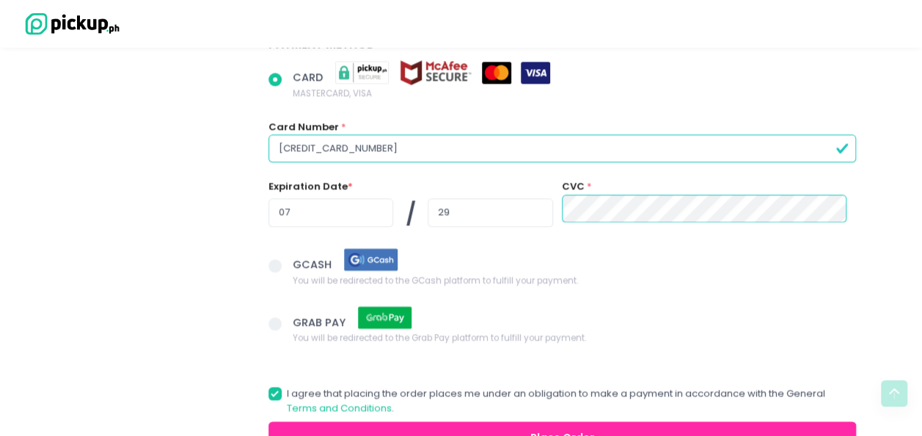
scroll to position [1054, 0]
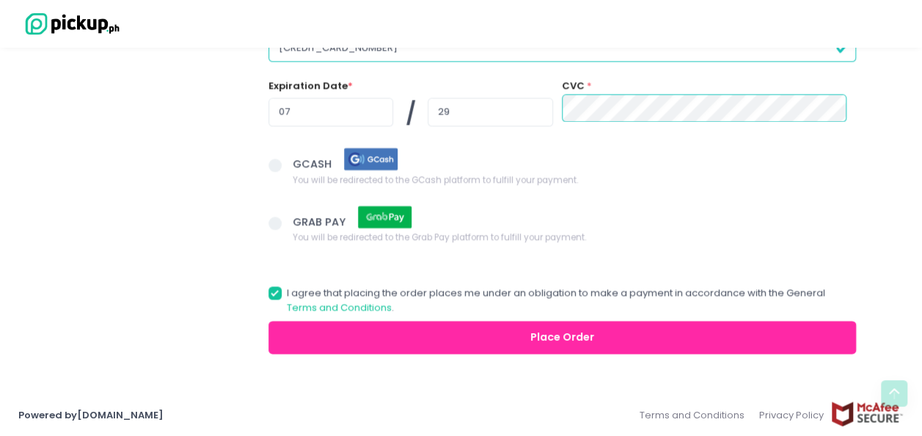
click at [529, 341] on button "Place Order" at bounding box center [563, 337] width 588 height 33
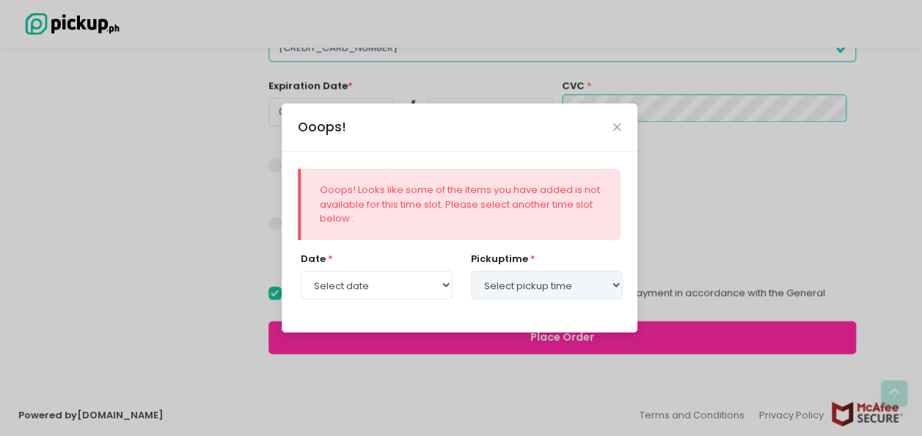
radio input "true"
select select "[DATE]"
select select "12:00"
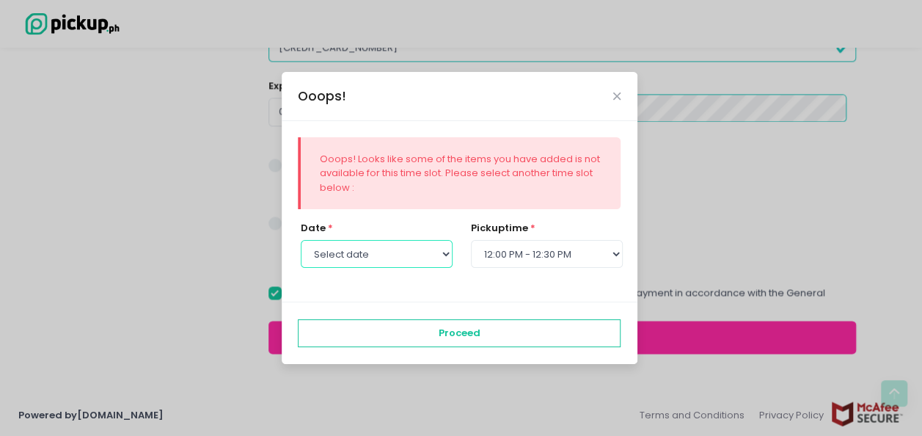
click at [437, 248] on select "Select date [DATE] [DATE] [DATE] [DATE] [DATE] [DATE]" at bounding box center [377, 254] width 152 height 28
click at [434, 227] on div "date * Select date [DATE] [DATE] [DATE] [DATE] [DATE] [DATE]" at bounding box center [377, 244] width 152 height 47
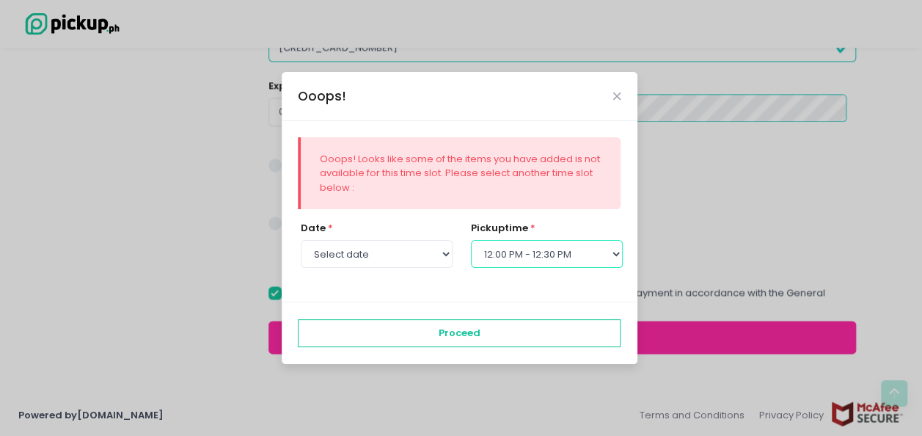
click at [509, 241] on select "Select pickup time 12:00 PM - 12:30 PM 12:30 PM - 01:00 PM 01:00 PM - 01:30 PM …" at bounding box center [547, 254] width 152 height 28
click at [411, 224] on div "date * Select date [DATE] [DATE] [DATE] [DATE] [DATE] [DATE]" at bounding box center [377, 244] width 152 height 47
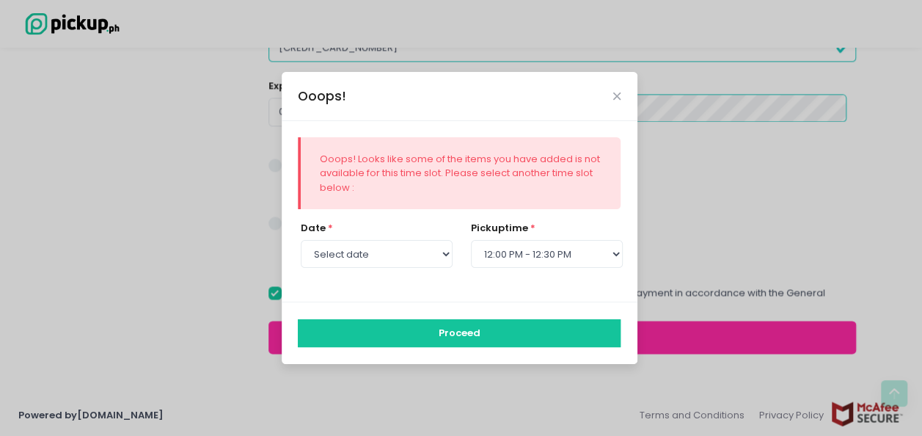
click at [540, 319] on button "Proceed" at bounding box center [459, 333] width 323 height 28
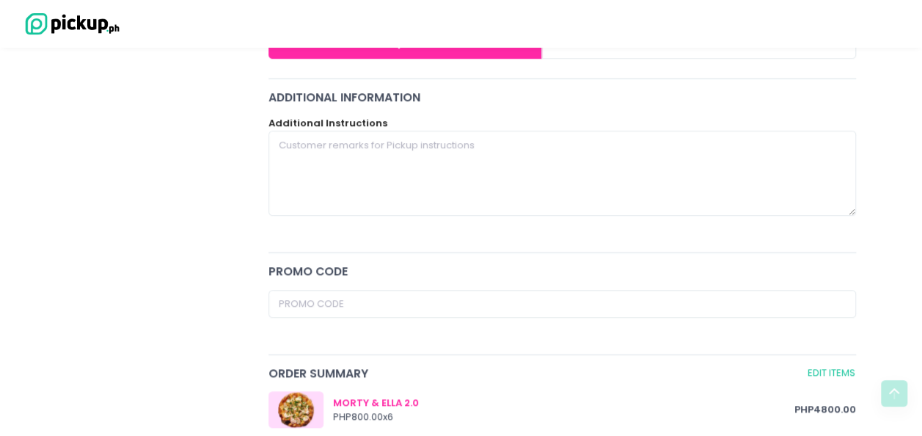
scroll to position [734, 0]
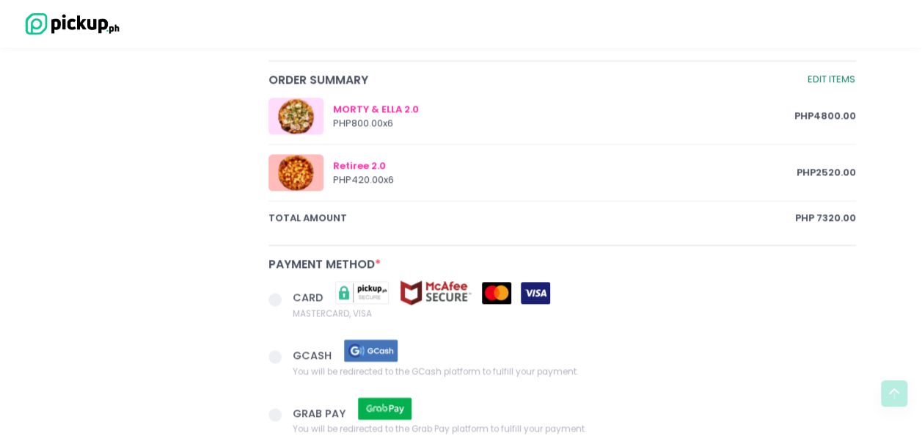
click at [829, 76] on link "Edit Items" at bounding box center [831, 79] width 49 height 17
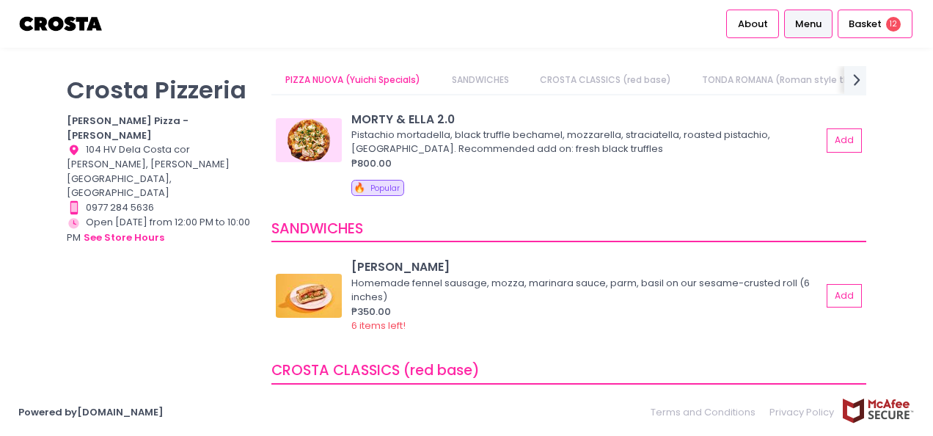
scroll to position [220, 0]
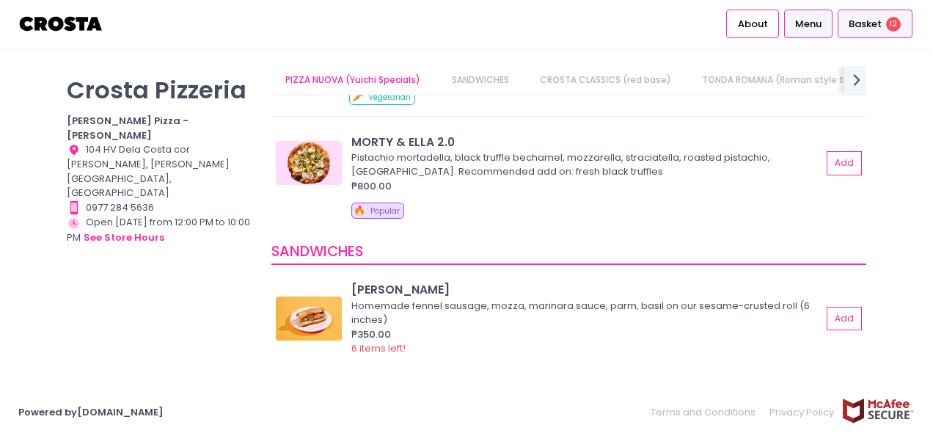
click at [882, 25] on span "Basket" at bounding box center [865, 24] width 33 height 15
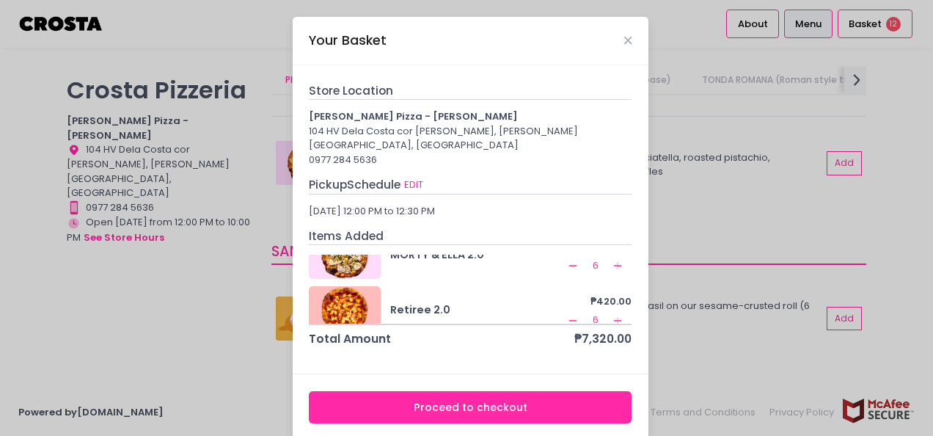
scroll to position [48, 0]
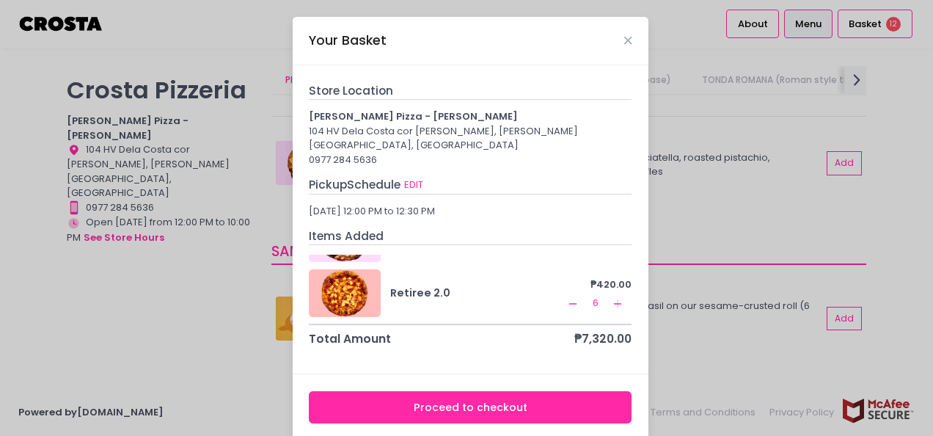
click at [569, 303] on rect at bounding box center [573, 303] width 8 height 1
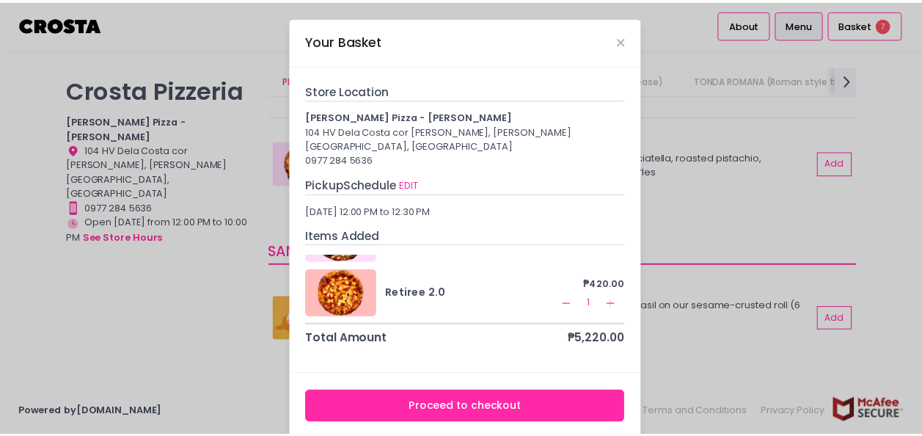
scroll to position [0, 0]
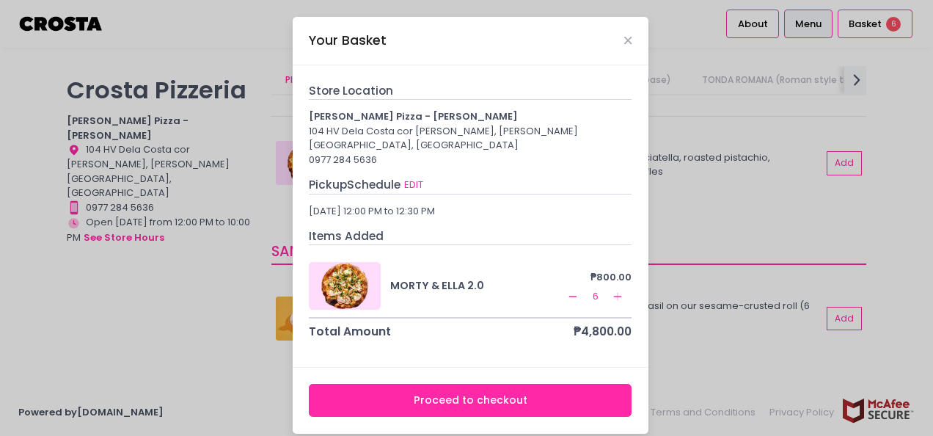
click at [615, 291] on icon "Add Created with Sketch." at bounding box center [618, 297] width 12 height 12
click at [548, 384] on button "Proceed to checkout" at bounding box center [470, 400] width 323 height 33
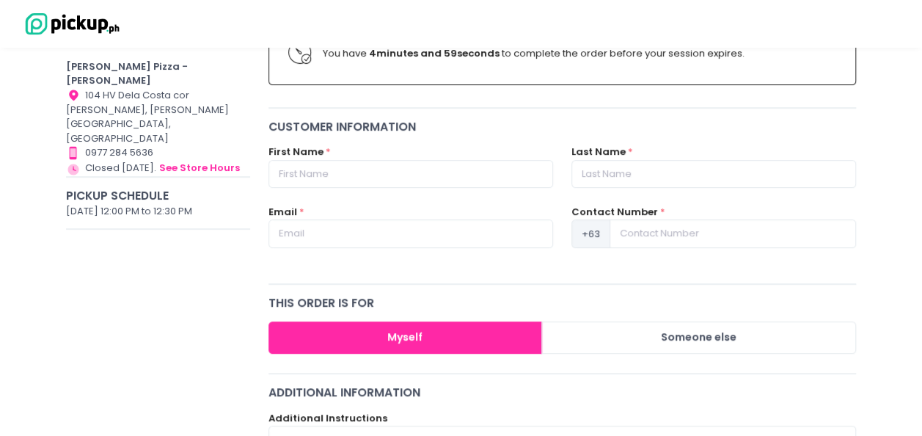
scroll to position [147, 0]
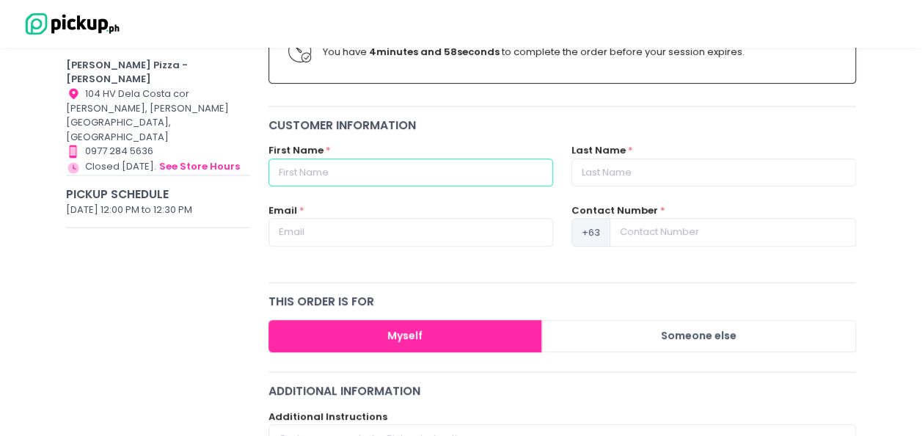
click at [389, 166] on input "text" at bounding box center [411, 172] width 285 height 28
type input "[PERSON_NAME]"
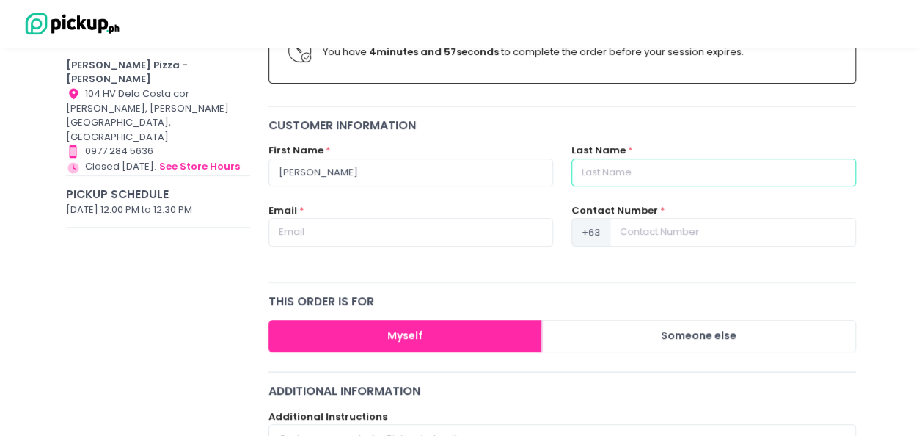
type input "[PERSON_NAME]"
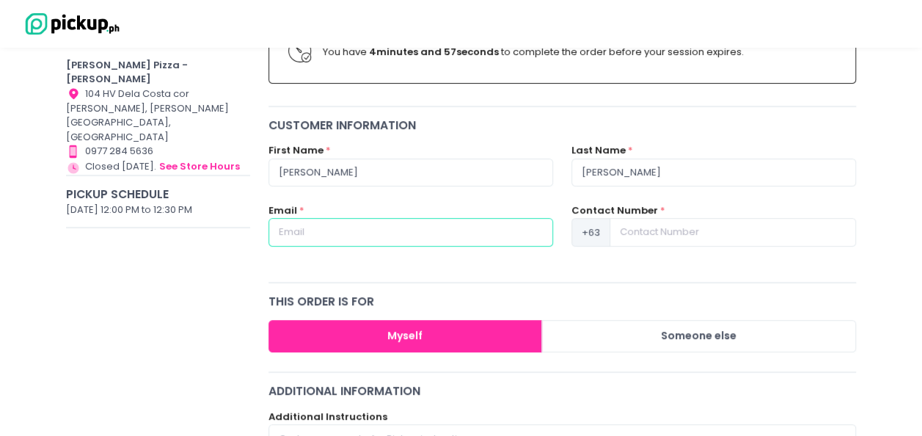
type input "[PERSON_NAME][EMAIL_ADDRESS][DOMAIN_NAME]"
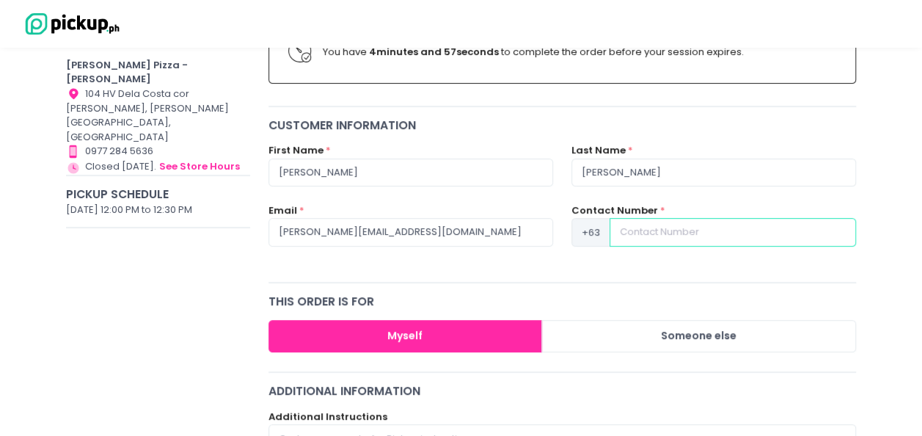
type input "9177134694"
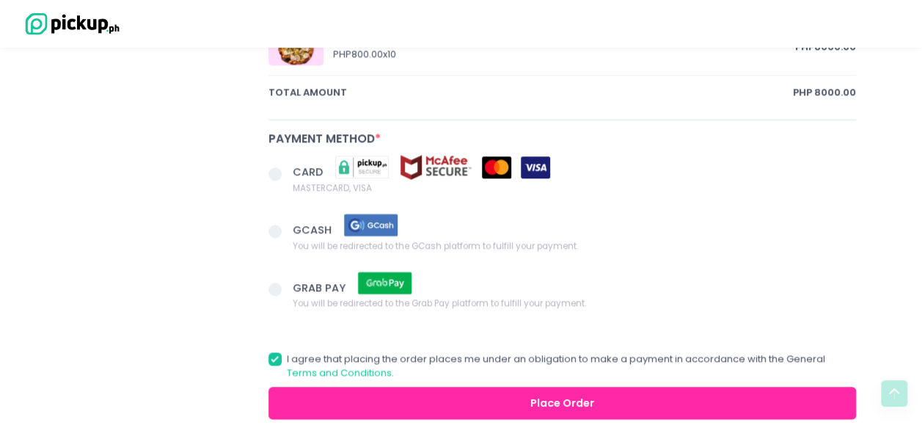
scroll to position [807, 0]
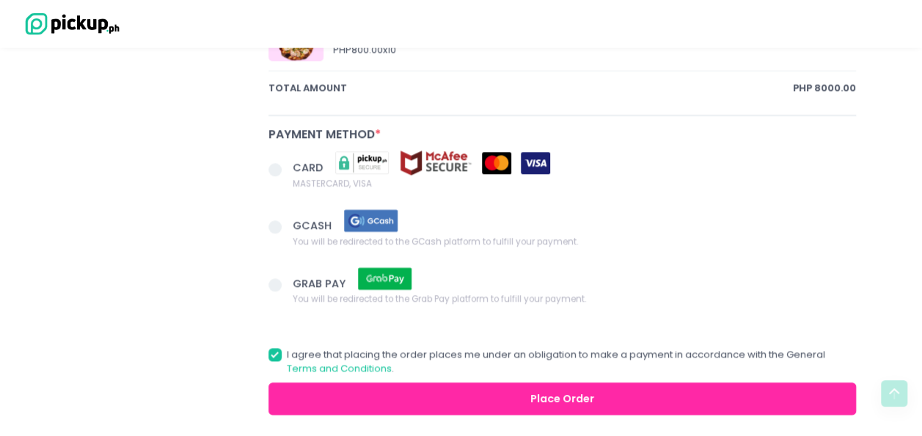
click at [280, 171] on span at bounding box center [281, 170] width 25 height 21
click at [287, 171] on input "CARD MASTERCARD, VISA" at bounding box center [292, 167] width 10 height 10
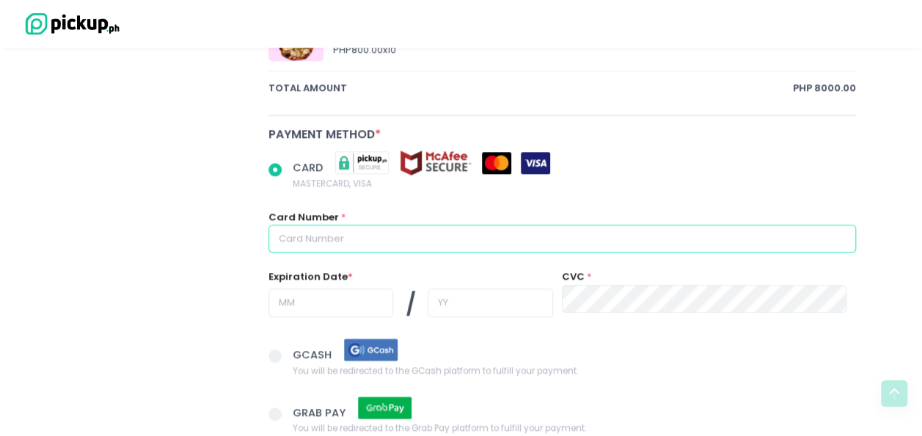
click at [430, 247] on input "text" at bounding box center [563, 238] width 588 height 28
radio input "true"
type input "4"
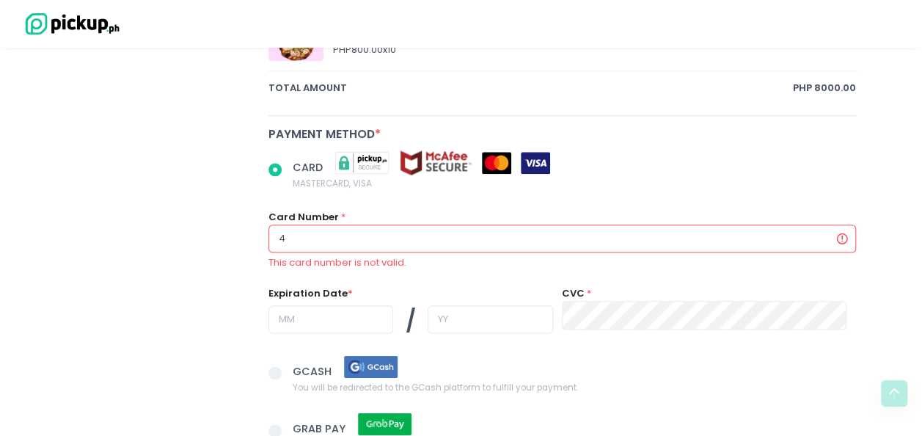
radio input "true"
type input "48"
radio input "true"
type input "489"
radio input "true"
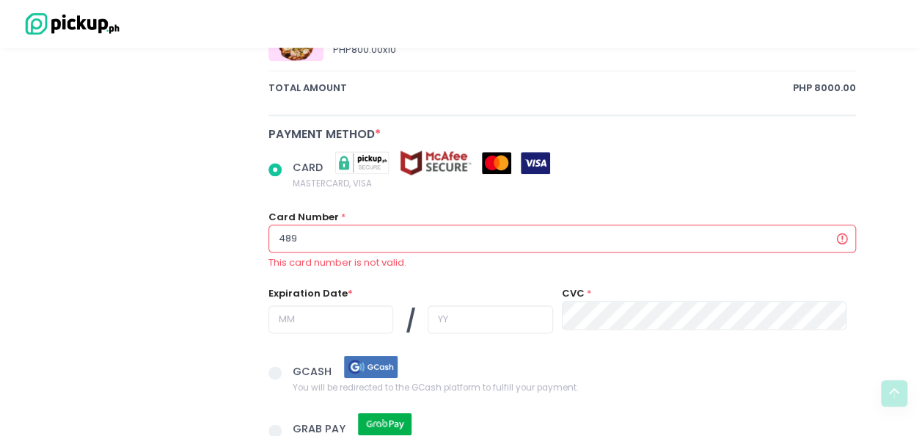
type input "4895"
radio input "true"
type input "48950"
radio input "true"
type input "489504"
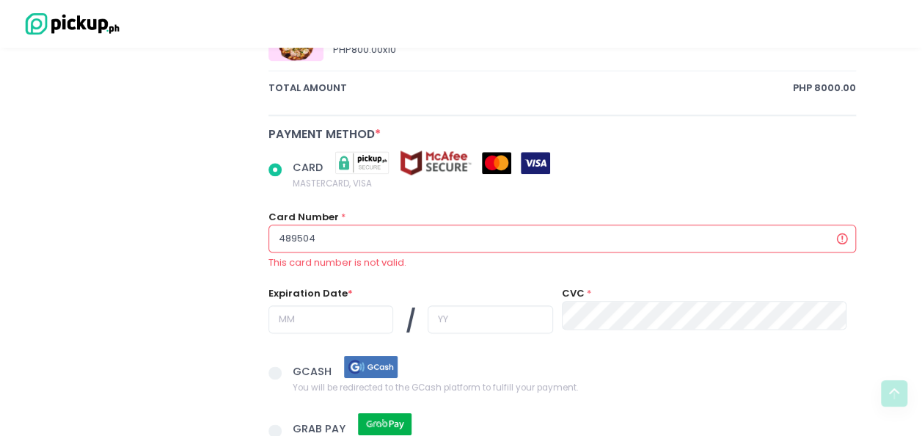
radio input "true"
type input "4895041"
radio input "true"
type input "48950416"
radio input "true"
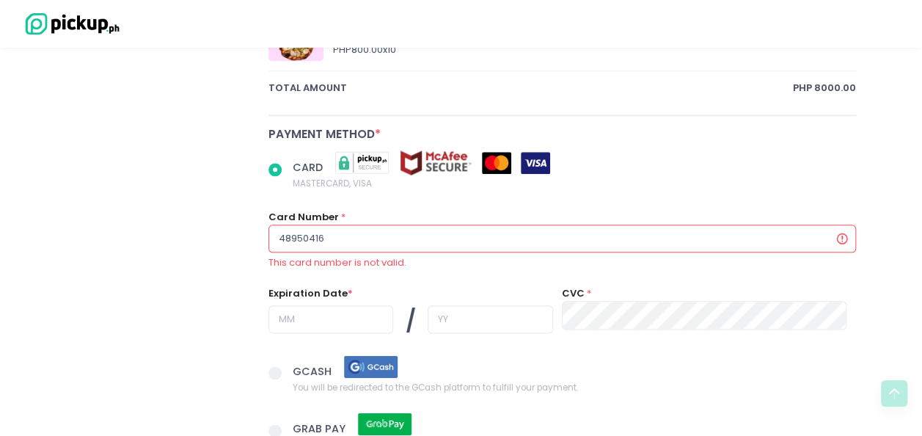
type input "489504160"
radio input "true"
type input "4895041601"
radio input "true"
type input "48950416017"
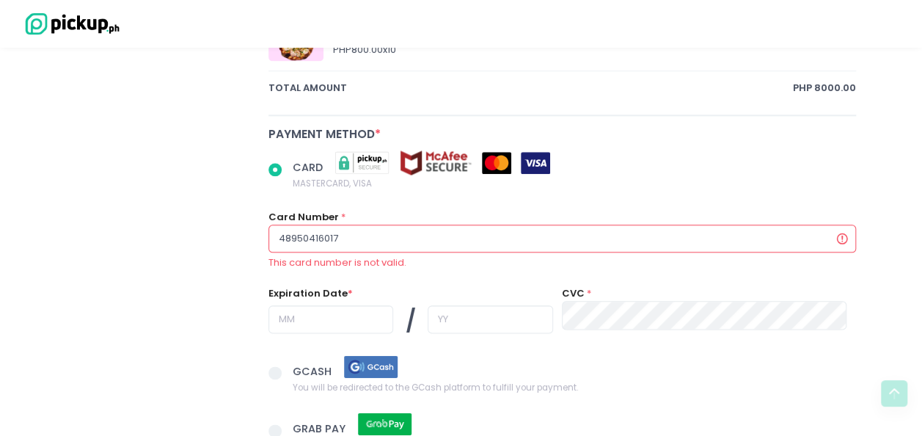
radio input "true"
type input "489504160171"
radio input "true"
type input "4895041601711"
radio input "true"
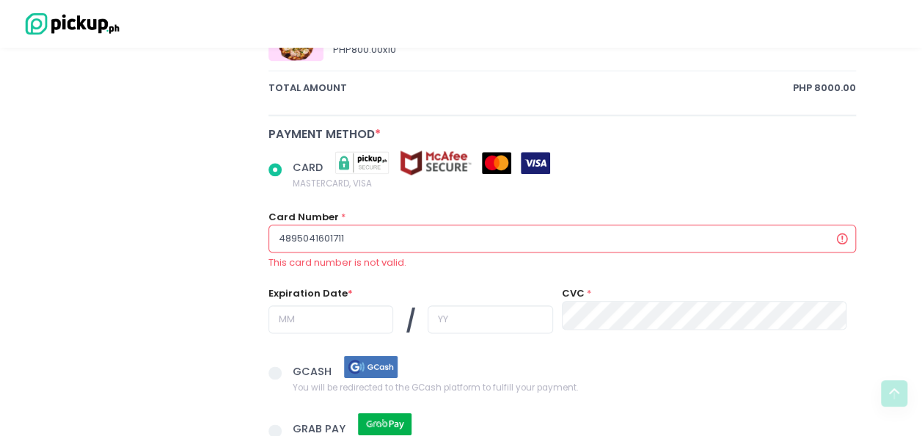
type input "48950416017113"
radio input "true"
type input "489504160171131"
radio input "true"
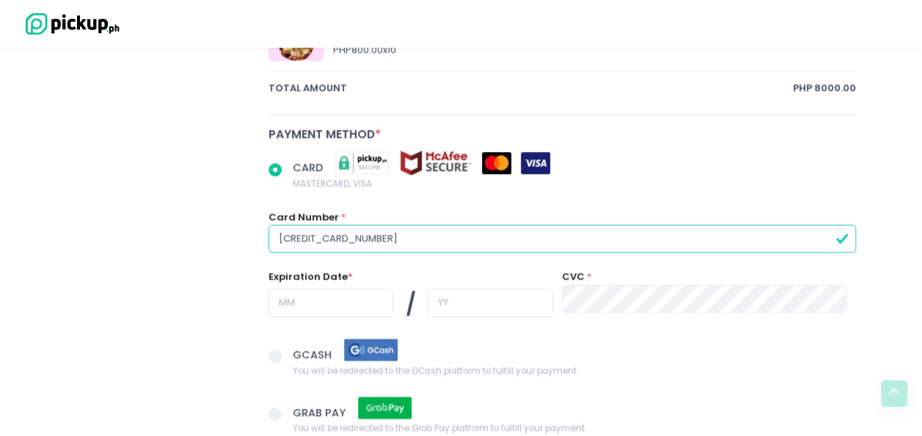
type input "[CREDIT_CARD_NUMBER]"
drag, startPoint x: 194, startPoint y: 333, endPoint x: 279, endPoint y: 326, distance: 85.4
click at [328, 301] on input "text" at bounding box center [331, 302] width 125 height 28
radio input "true"
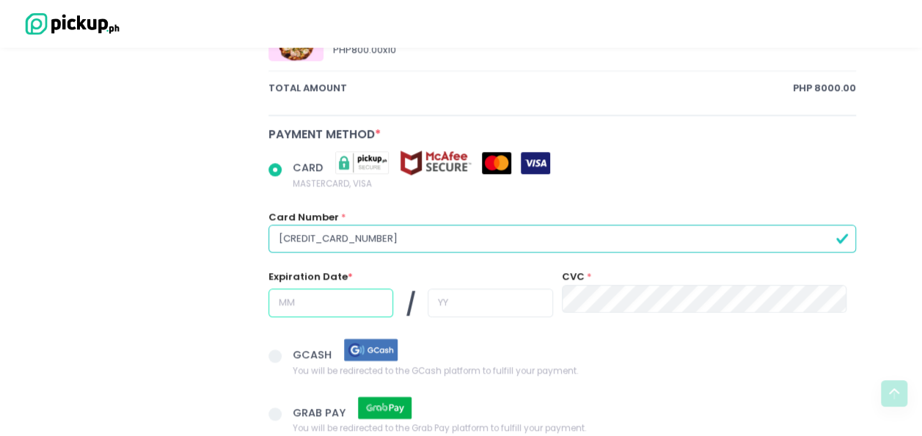
type input "0"
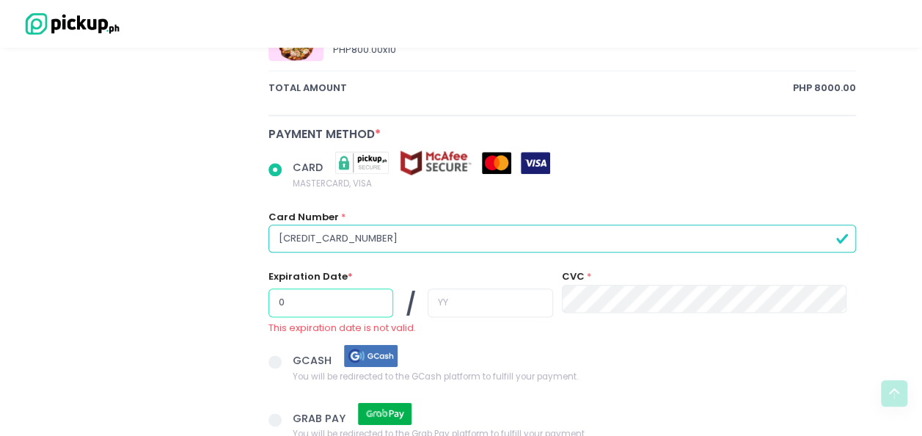
radio input "true"
type input "07"
click at [461, 305] on input "text" at bounding box center [490, 302] width 125 height 28
radio input "true"
type input "2"
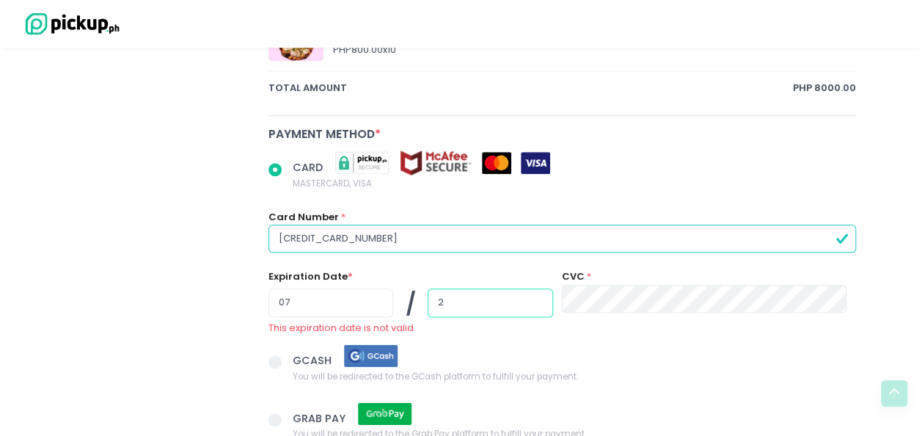
radio input "true"
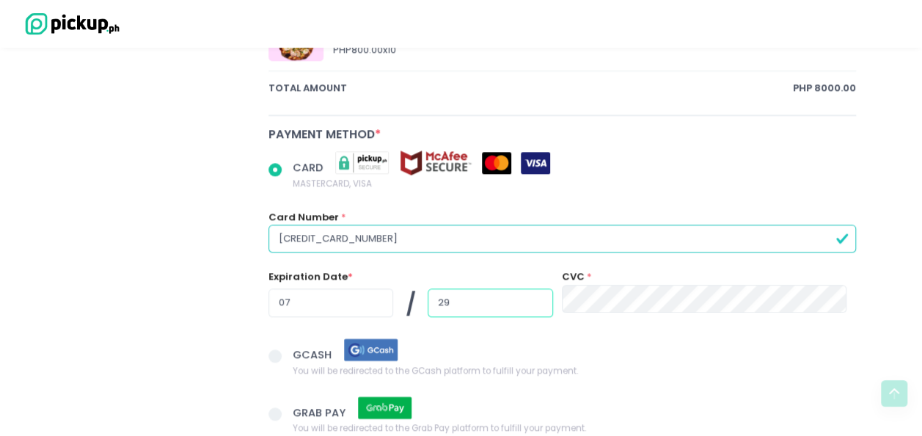
type input "29"
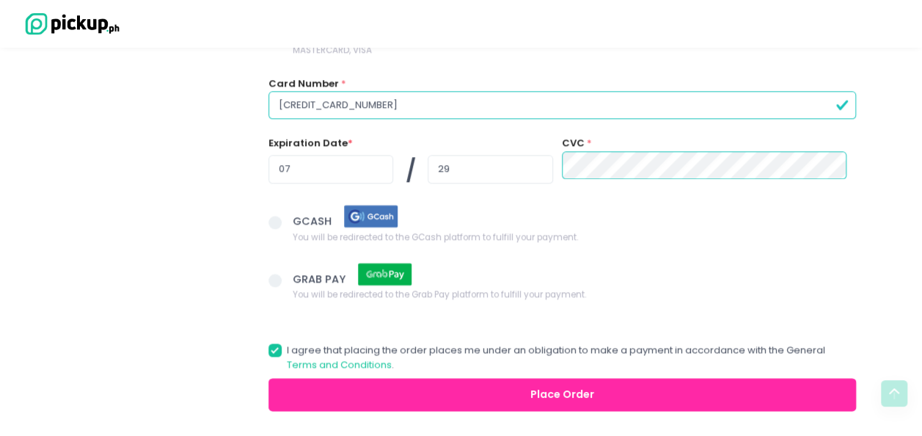
scroll to position [998, 0]
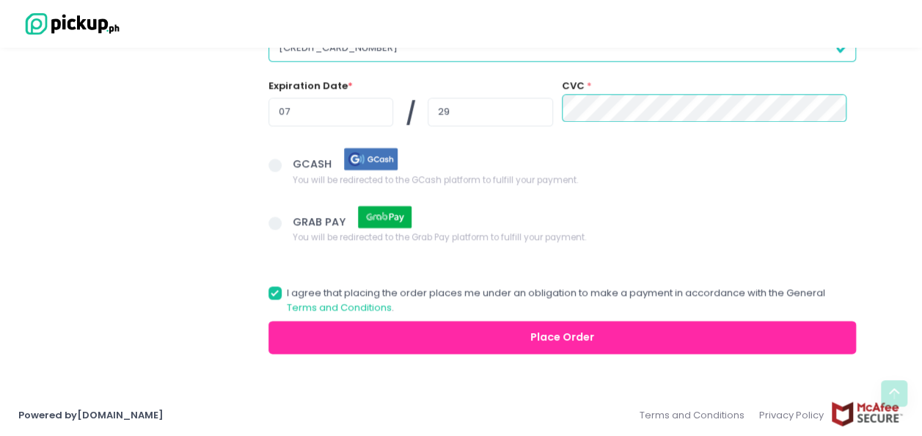
click at [394, 327] on button "Place Order" at bounding box center [563, 337] width 588 height 33
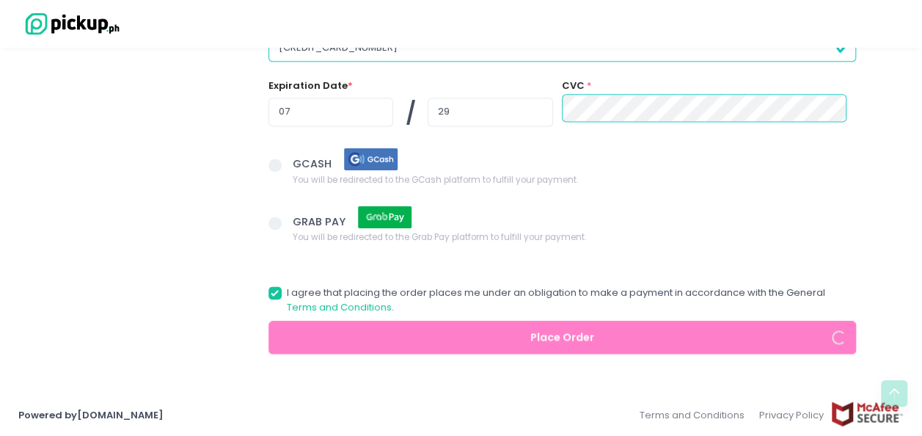
radio input "true"
select select "[DATE]"
select select "12:00"
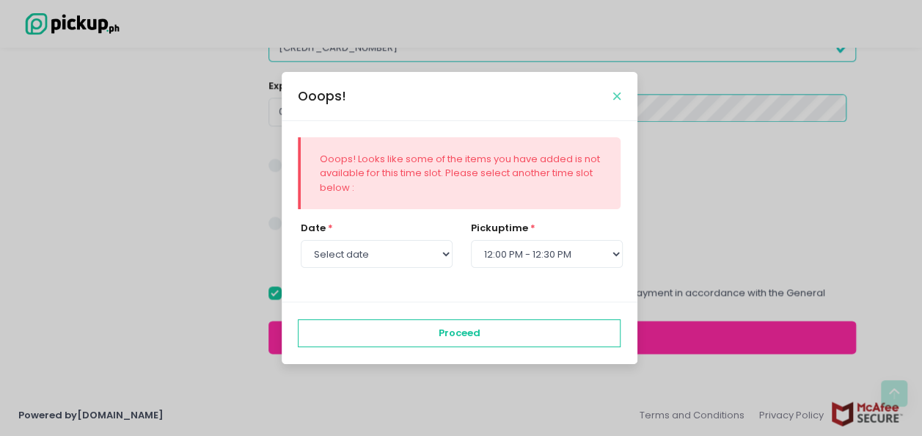
click at [619, 94] on icon "Close" at bounding box center [616, 96] width 7 height 11
radio input "true"
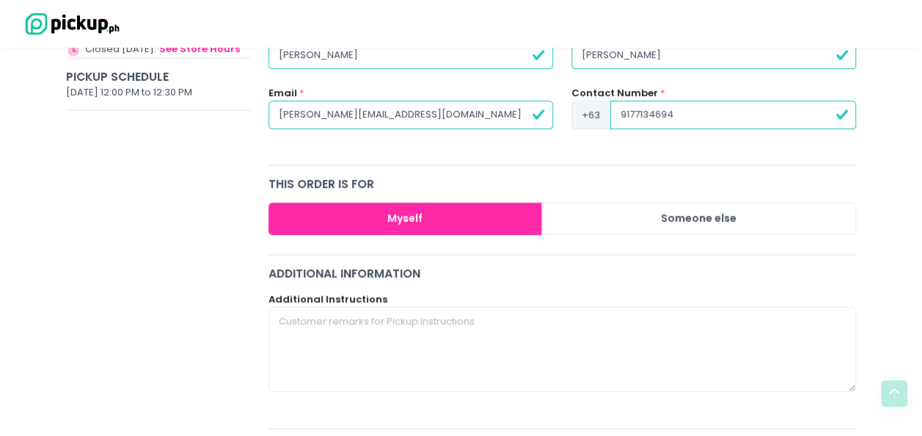
scroll to position [0, 0]
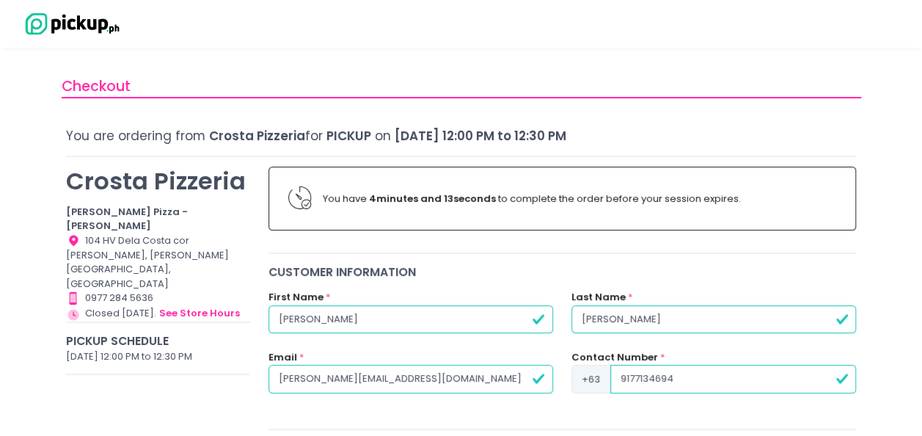
click at [114, 305] on div "Store Hours Created with Sketch. Closed [DATE]. see store hours" at bounding box center [158, 313] width 184 height 16
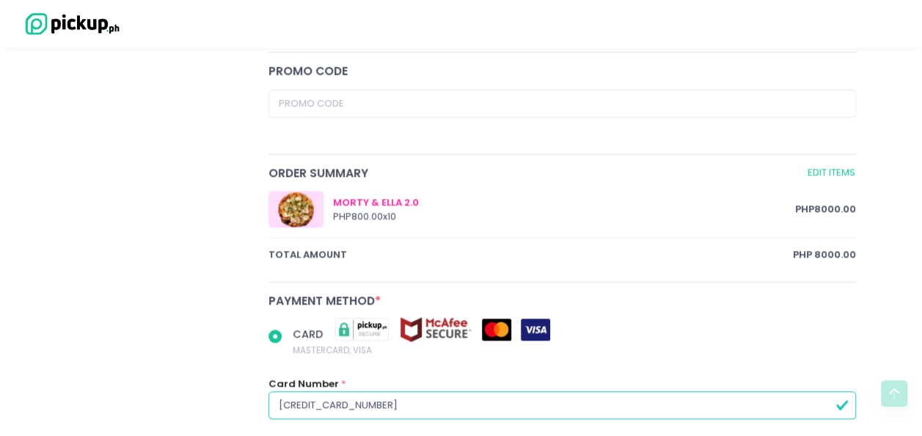
scroll to position [660, 0]
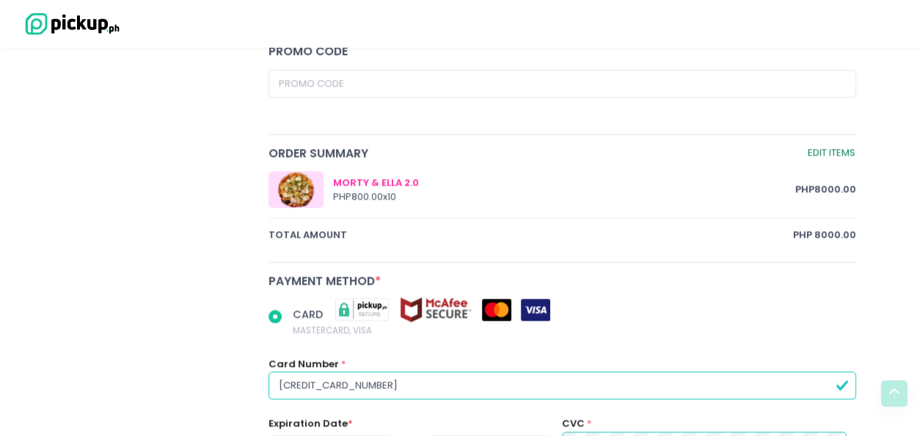
click at [830, 151] on link "Edit Items" at bounding box center [831, 153] width 49 height 17
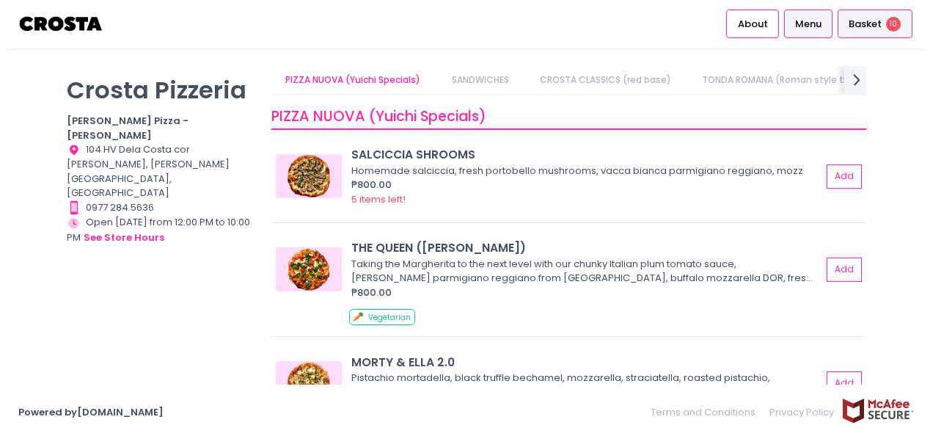
click at [868, 18] on span "Basket" at bounding box center [865, 24] width 33 height 15
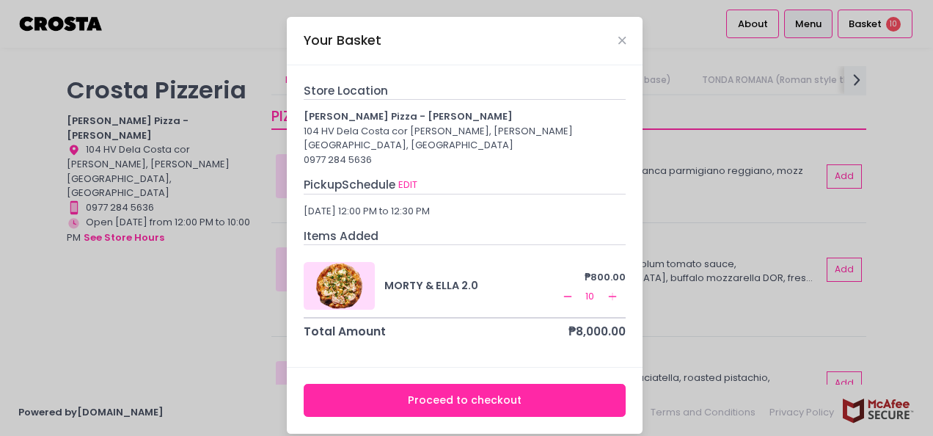
click at [565, 296] on rect at bounding box center [567, 296] width 8 height 1
click at [621, 39] on icon "Close" at bounding box center [621, 40] width 7 height 11
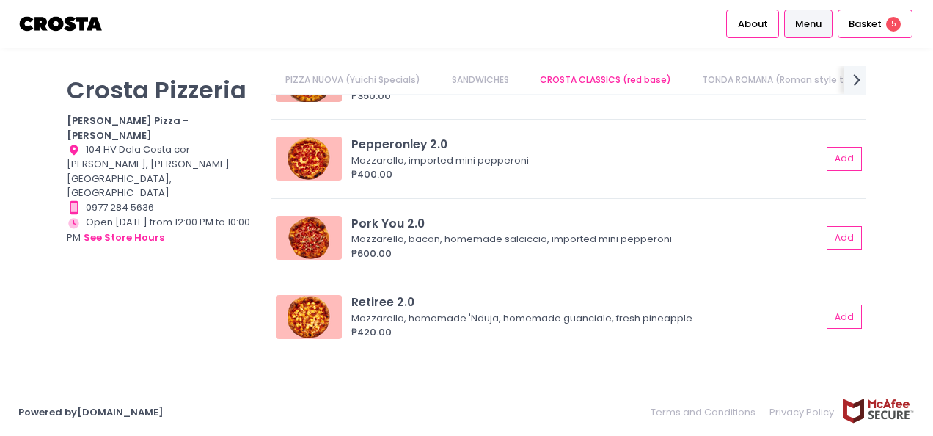
scroll to position [0, 51]
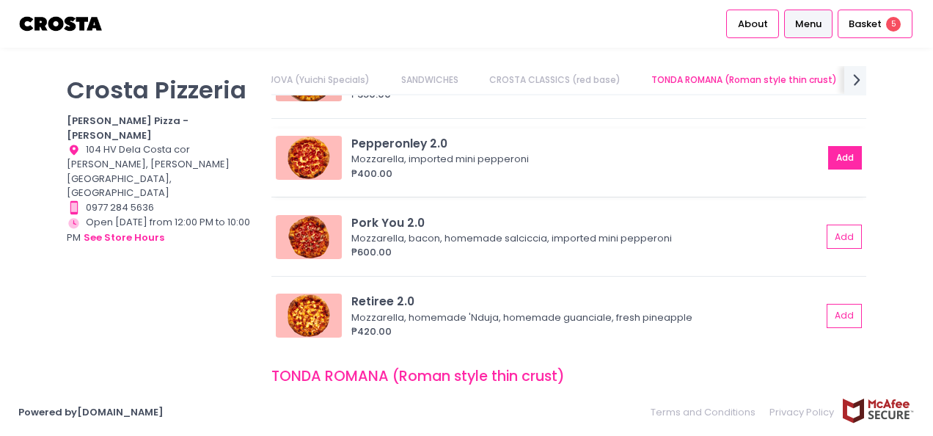
click at [839, 158] on button "Add" at bounding box center [845, 158] width 34 height 24
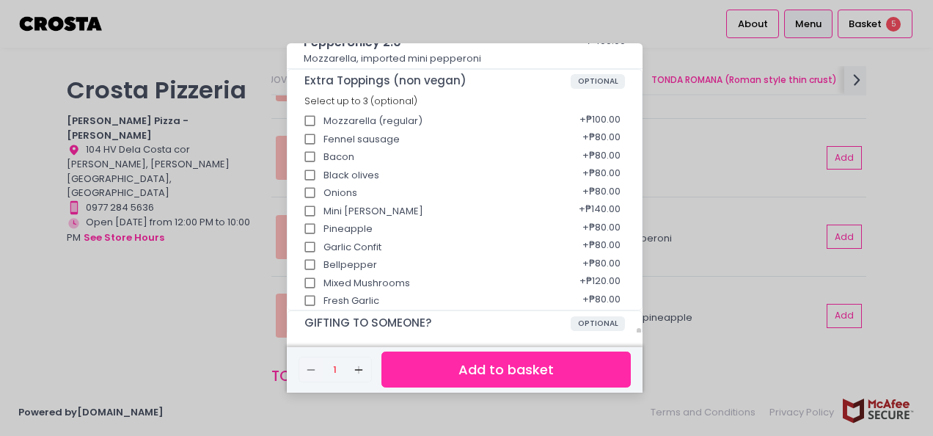
scroll to position [347, 0]
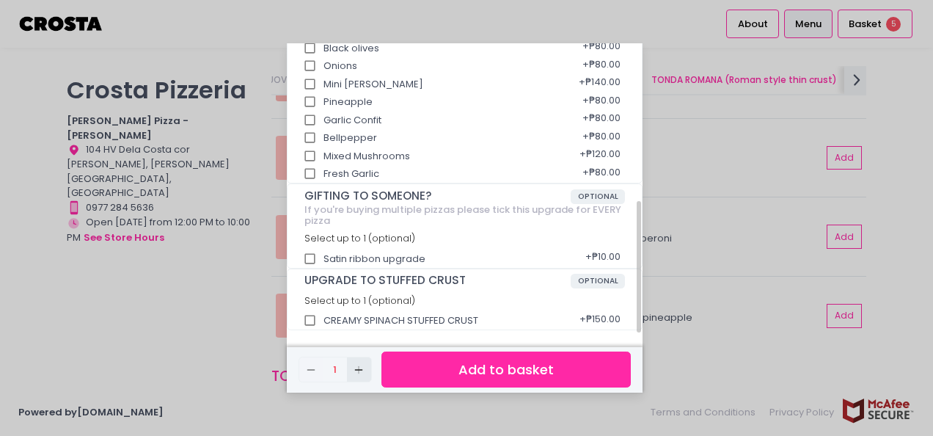
click at [362, 373] on icon "Add Created with Sketch." at bounding box center [359, 370] width 12 height 12
click at [464, 360] on button "Add to basket" at bounding box center [505, 369] width 249 height 36
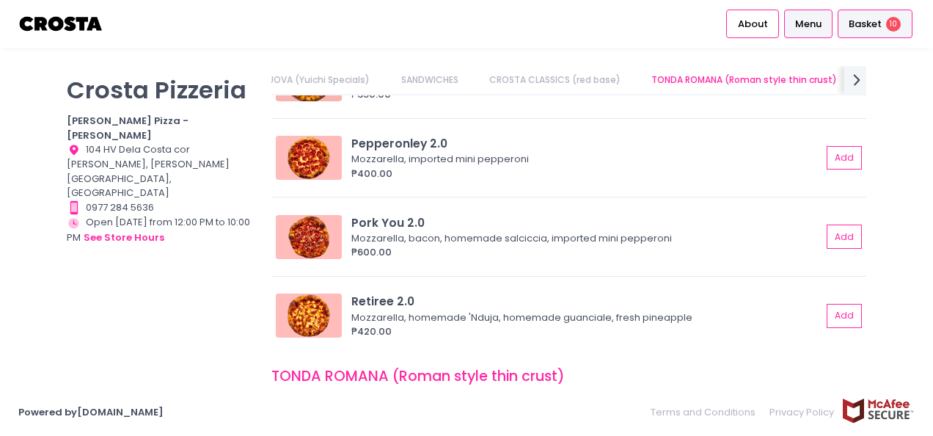
click at [876, 25] on span "Basket" at bounding box center [865, 24] width 33 height 15
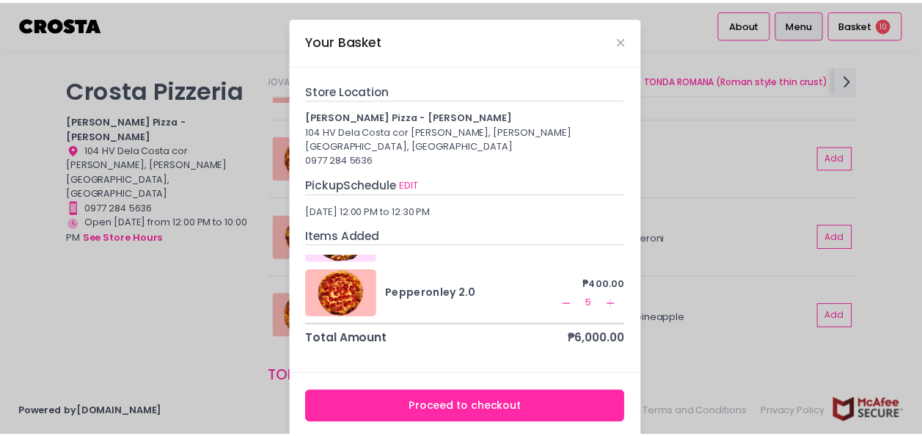
scroll to position [0, 0]
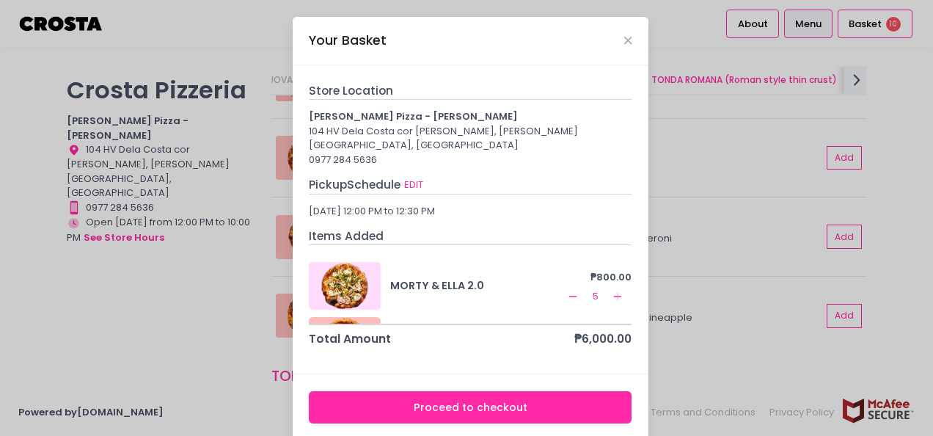
click at [474, 391] on button "Proceed to checkout" at bounding box center [470, 407] width 323 height 33
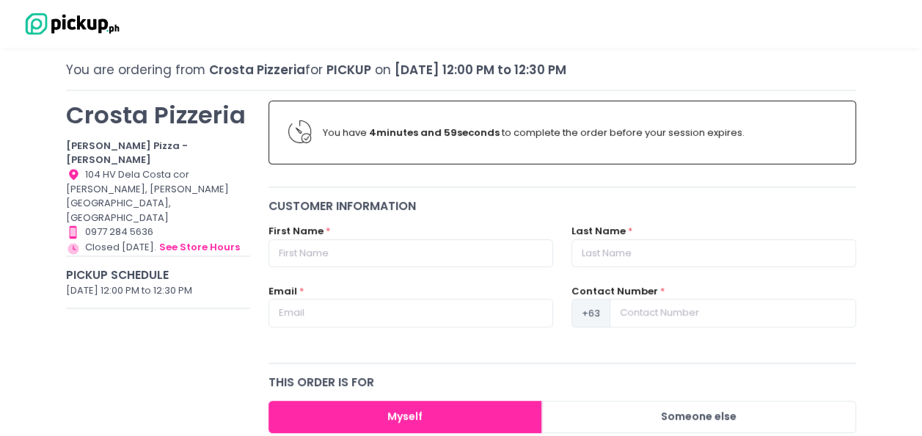
scroll to position [147, 0]
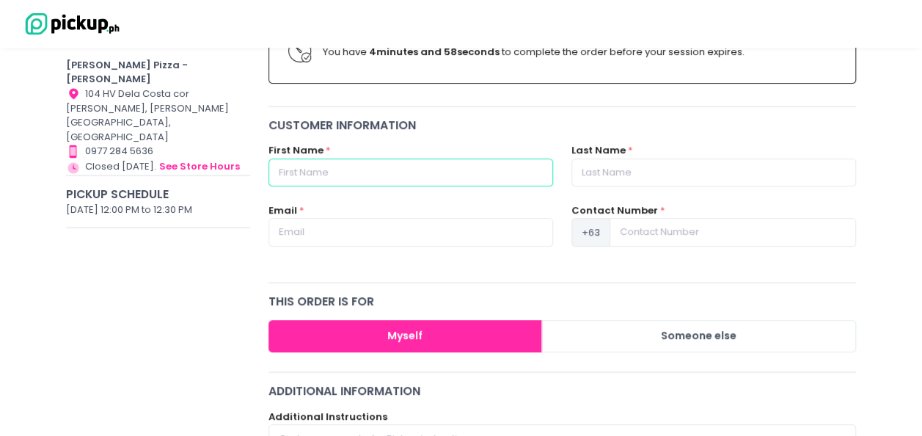
click at [418, 159] on input "text" at bounding box center [411, 172] width 285 height 28
type input "[PERSON_NAME]"
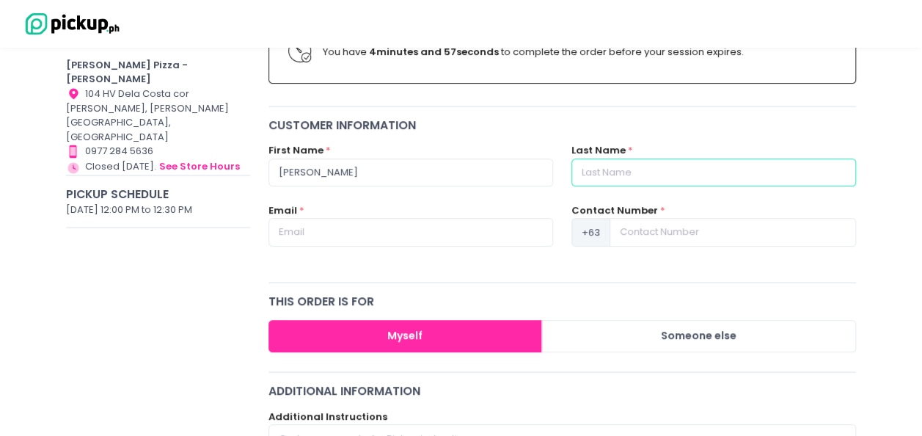
type input "[PERSON_NAME]"
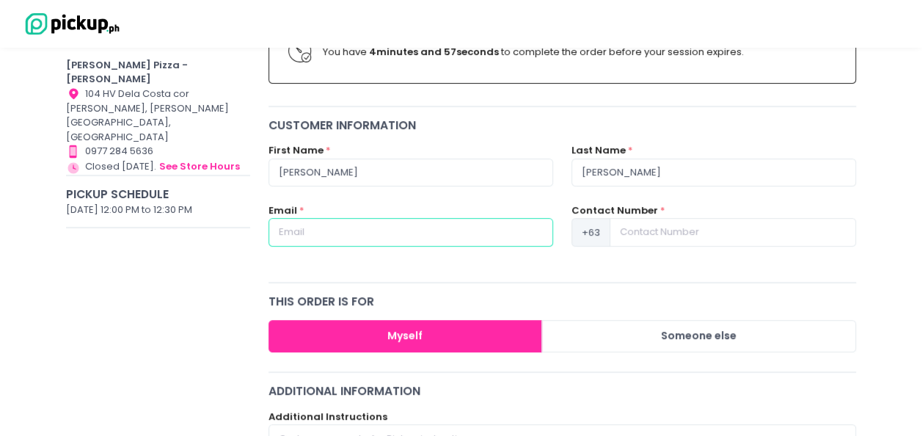
type input "[PERSON_NAME][EMAIL_ADDRESS][DOMAIN_NAME]"
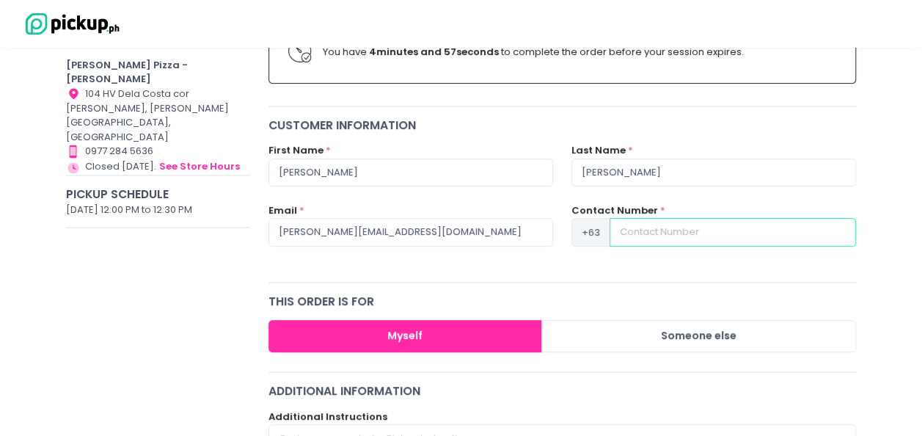
type input "9177134694"
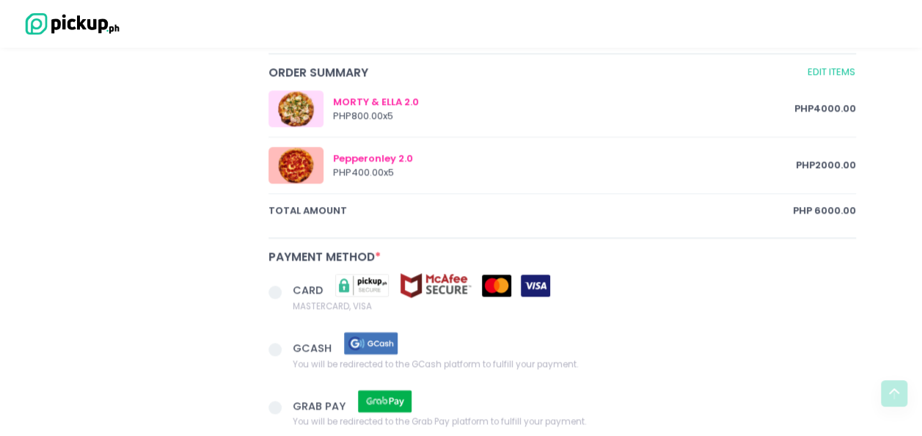
scroll to position [807, 0]
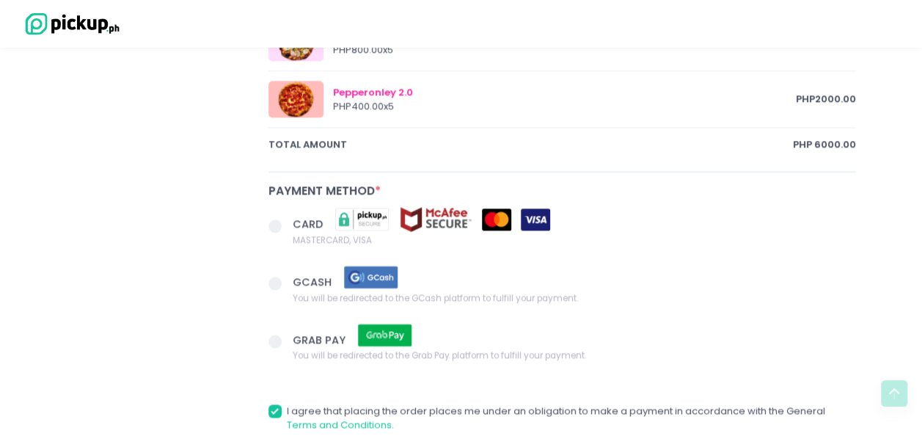
click at [271, 223] on span at bounding box center [275, 225] width 13 height 13
click at [287, 223] on input "CARD MASTERCARD, VISA" at bounding box center [292, 224] width 10 height 10
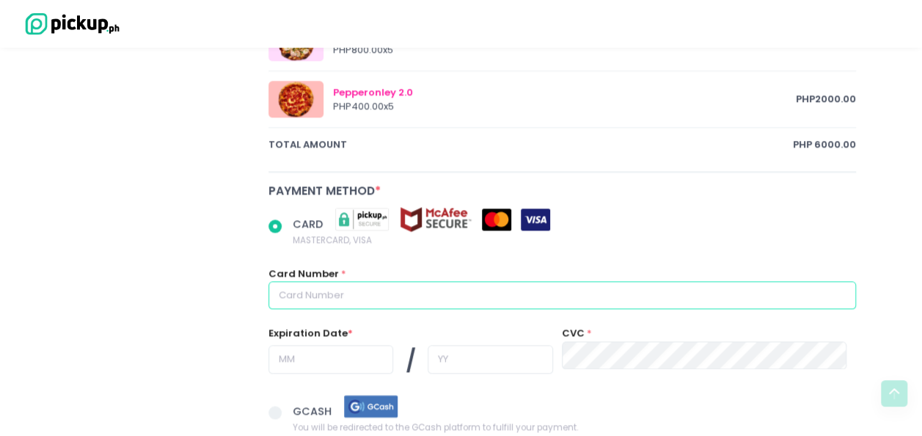
click at [446, 288] on input "text" at bounding box center [563, 295] width 588 height 28
radio input "true"
type input "4"
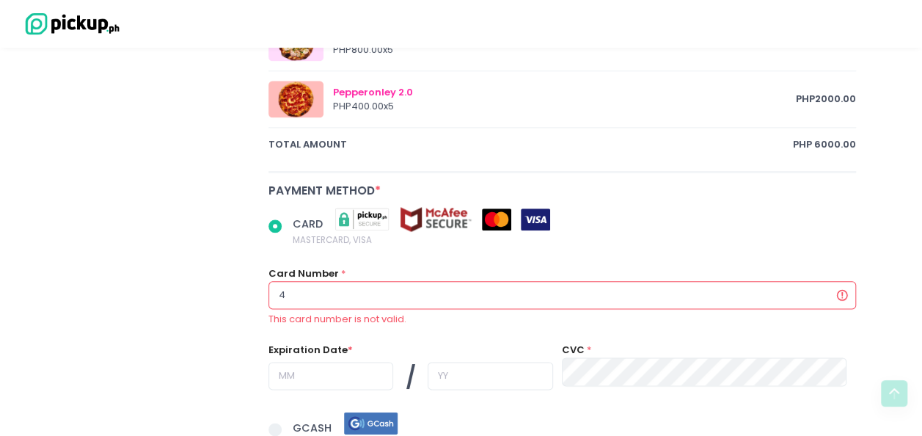
radio input "true"
type input "48"
radio input "true"
type input "489"
radio input "true"
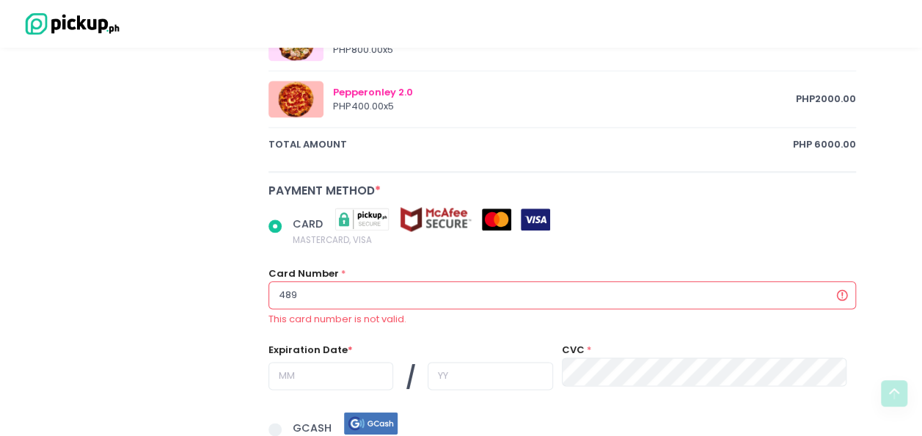
type input "4895"
radio input "true"
type input "48950"
radio input "true"
type input "489501"
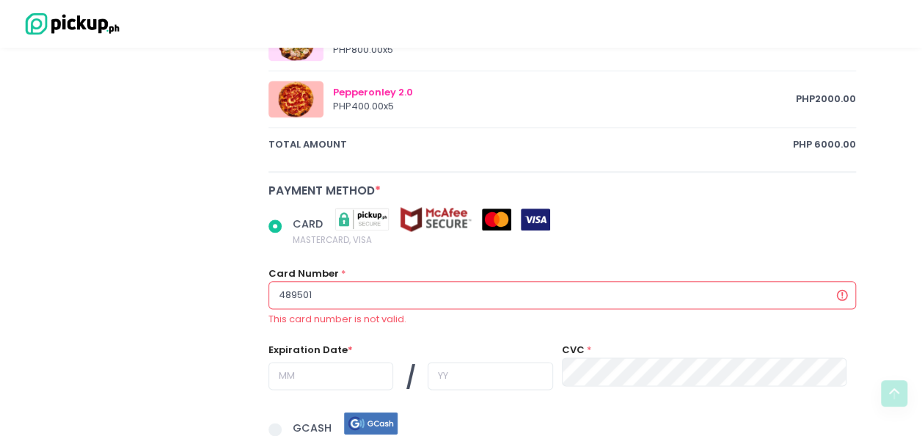
radio input "true"
type input "4895014"
radio input "true"
type input "489501"
radio input "true"
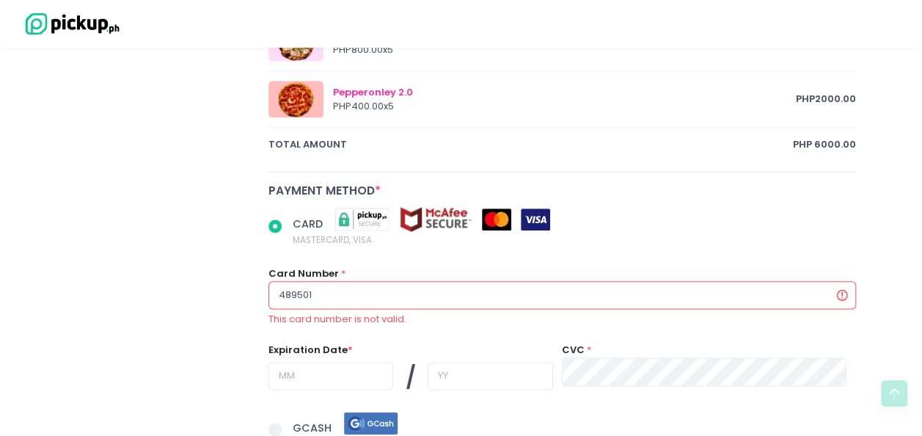
type input "48950"
radio input "true"
type input "489504"
radio input "true"
type input "4895041"
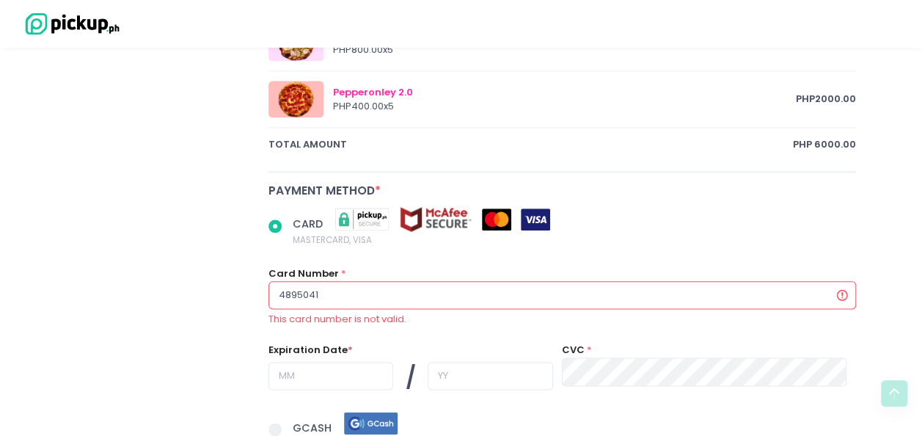
radio input "true"
type input "48950416"
radio input "true"
type input "489504161"
radio input "true"
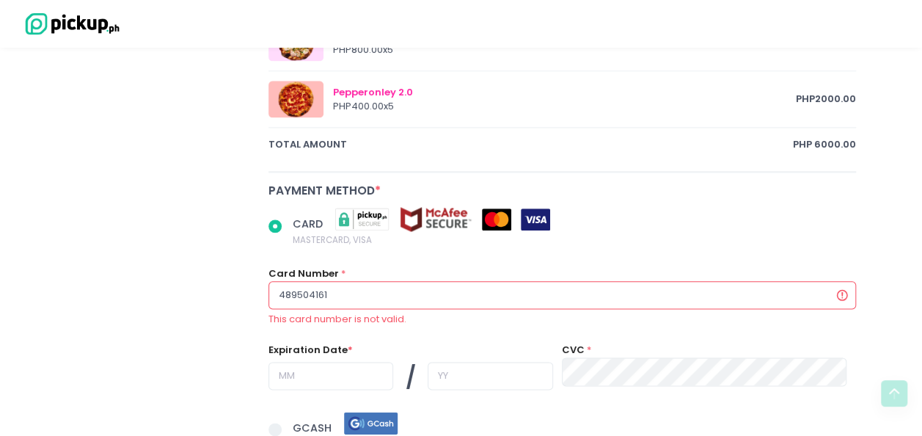
type input "4895041617"
radio input "true"
type input "489504161"
radio input "true"
type input "48950416"
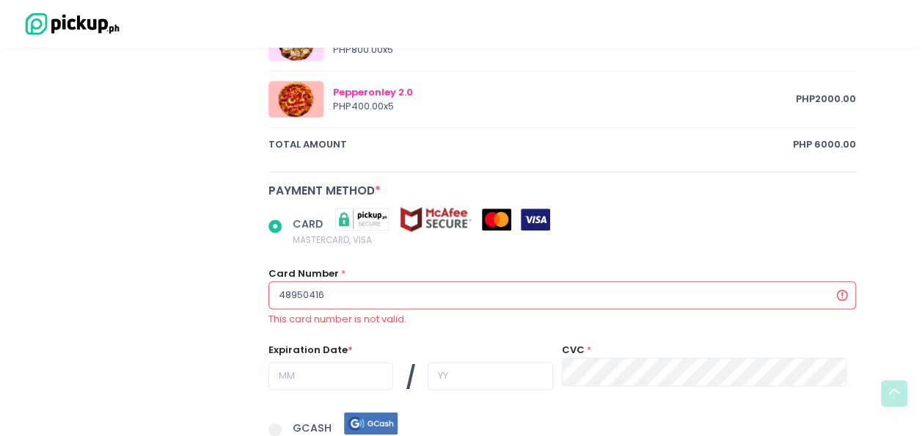
radio input "true"
type input "489504160"
radio input "true"
type input "4895041601"
radio input "true"
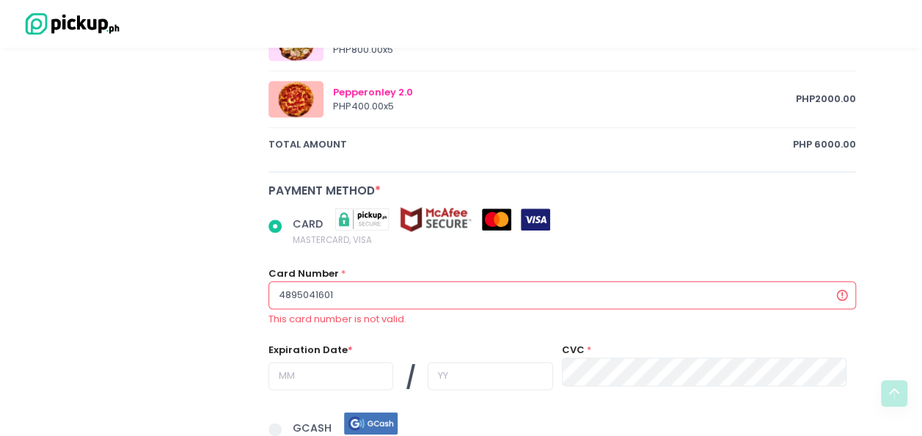
type input "48950416017"
radio input "true"
type input "489504160171"
radio input "true"
type input "4895041601711"
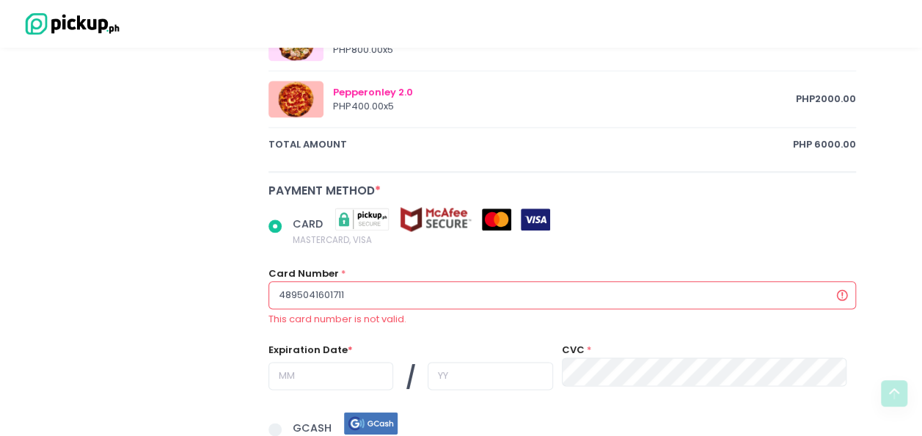
radio input "true"
type input "48950416017113"
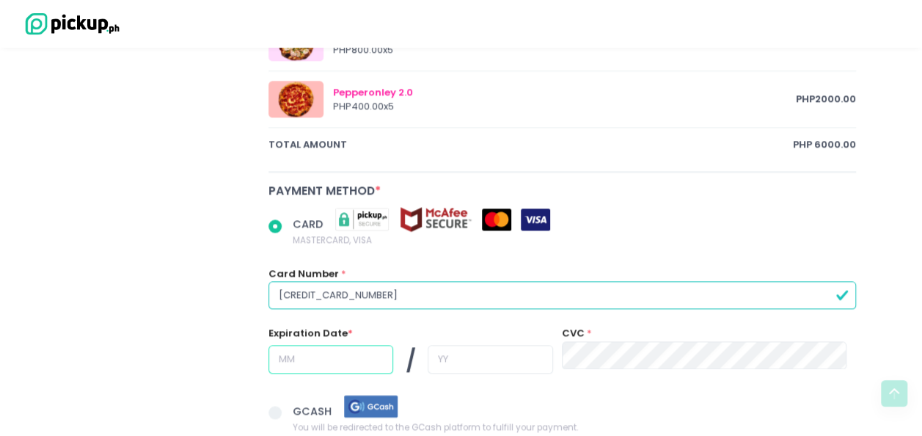
click at [346, 365] on input "text" at bounding box center [331, 359] width 125 height 28
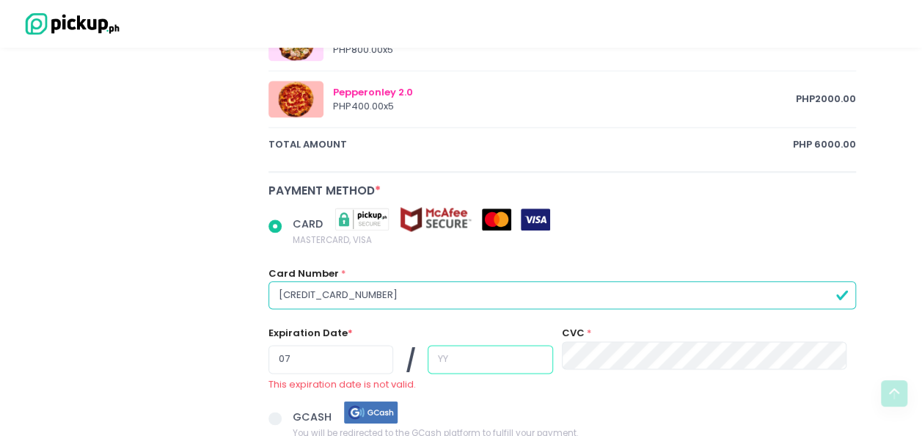
click at [452, 355] on input "text" at bounding box center [490, 359] width 125 height 28
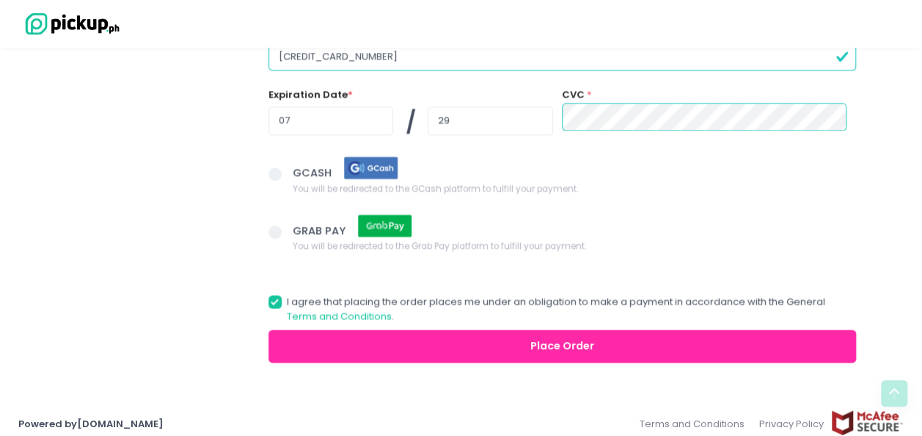
scroll to position [1054, 0]
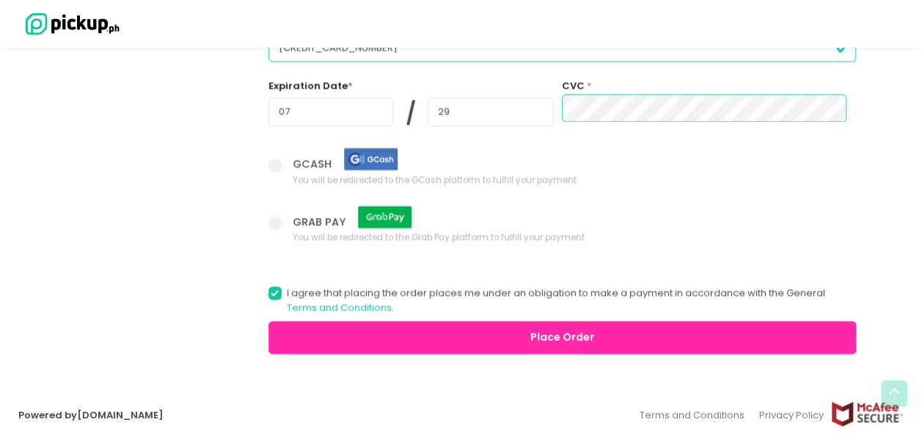
click at [497, 327] on button "Place Order" at bounding box center [563, 337] width 588 height 33
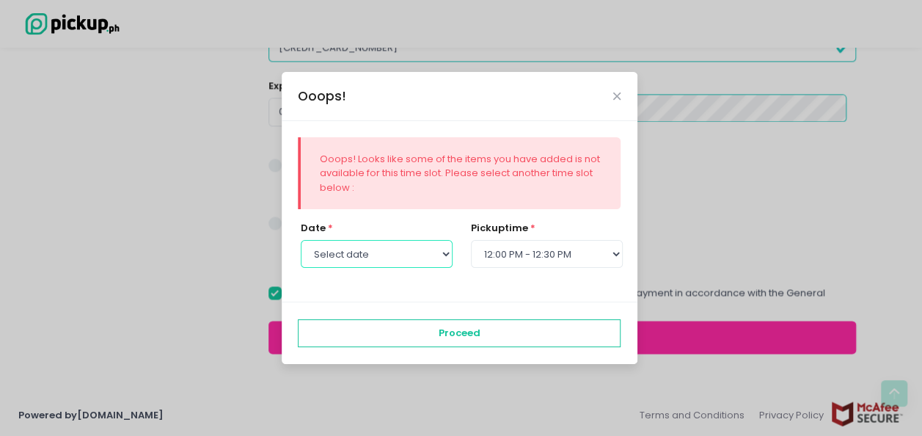
click at [414, 246] on select "Select date [DATE] [DATE] [DATE] [DATE] [DATE] [DATE]" at bounding box center [377, 254] width 152 height 28
click at [301, 240] on select "Select date [DATE] [DATE] [DATE] [DATE] [DATE] [DATE]" at bounding box center [377, 254] width 152 height 28
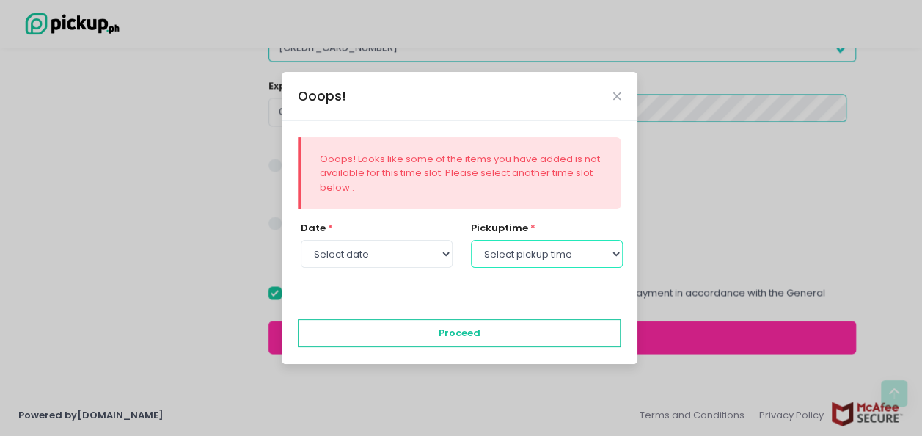
click at [549, 263] on select "Select pickup time 12:00 PM - 12:30 PM 12:30 PM - 01:00 PM 01:00 PM - 01:30 PM …" at bounding box center [547, 254] width 152 height 28
click at [474, 260] on select "Select pickup time 12:00 PM - 12:30 PM 12:30 PM - 01:00 PM 01:00 PM - 01:30 PM …" at bounding box center [547, 254] width 152 height 28
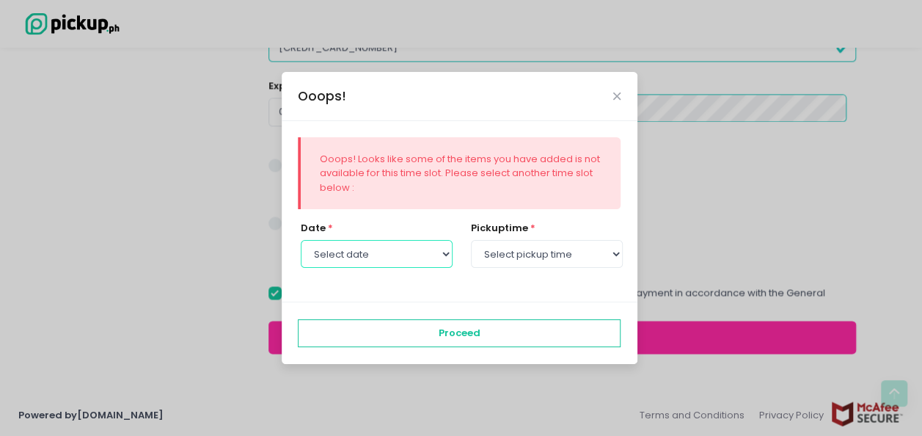
click at [416, 258] on select "Select date [DATE] [DATE] [DATE] [DATE] [DATE] [DATE]" at bounding box center [377, 254] width 152 height 28
click at [301, 240] on select "Select date [DATE] [DATE] [DATE] [DATE] [DATE] [DATE]" at bounding box center [377, 254] width 152 height 28
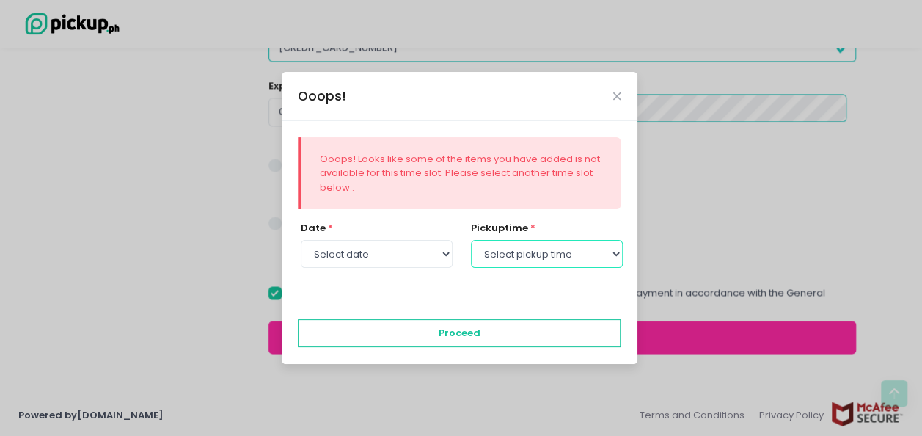
click at [557, 260] on select "Select pickup time 12:00 PM - 12:30 PM 12:30 PM - 01:00 PM 01:00 PM - 01:30 PM …" at bounding box center [547, 254] width 152 height 28
click at [395, 210] on div "Ooops! Looks like some of the items you have added is not available for this ti…" at bounding box center [460, 211] width 356 height 180
click at [624, 94] on div "Ooops!" at bounding box center [460, 96] width 356 height 48
click at [618, 90] on div "Ooops!" at bounding box center [460, 96] width 356 height 48
click at [617, 94] on icon "Close" at bounding box center [616, 96] width 7 height 11
